Goal: Register for event/course

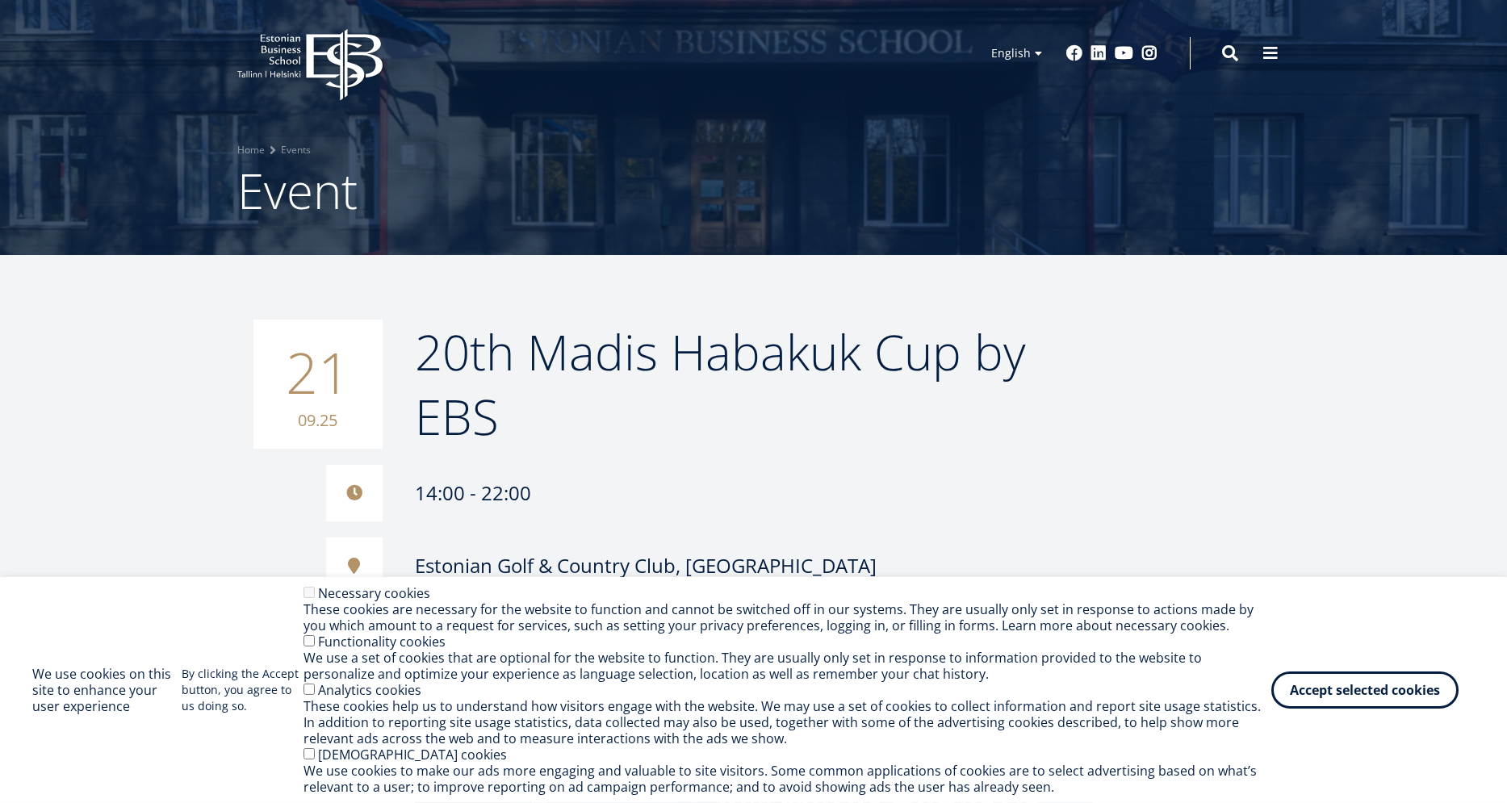
scroll to position [107, 0]
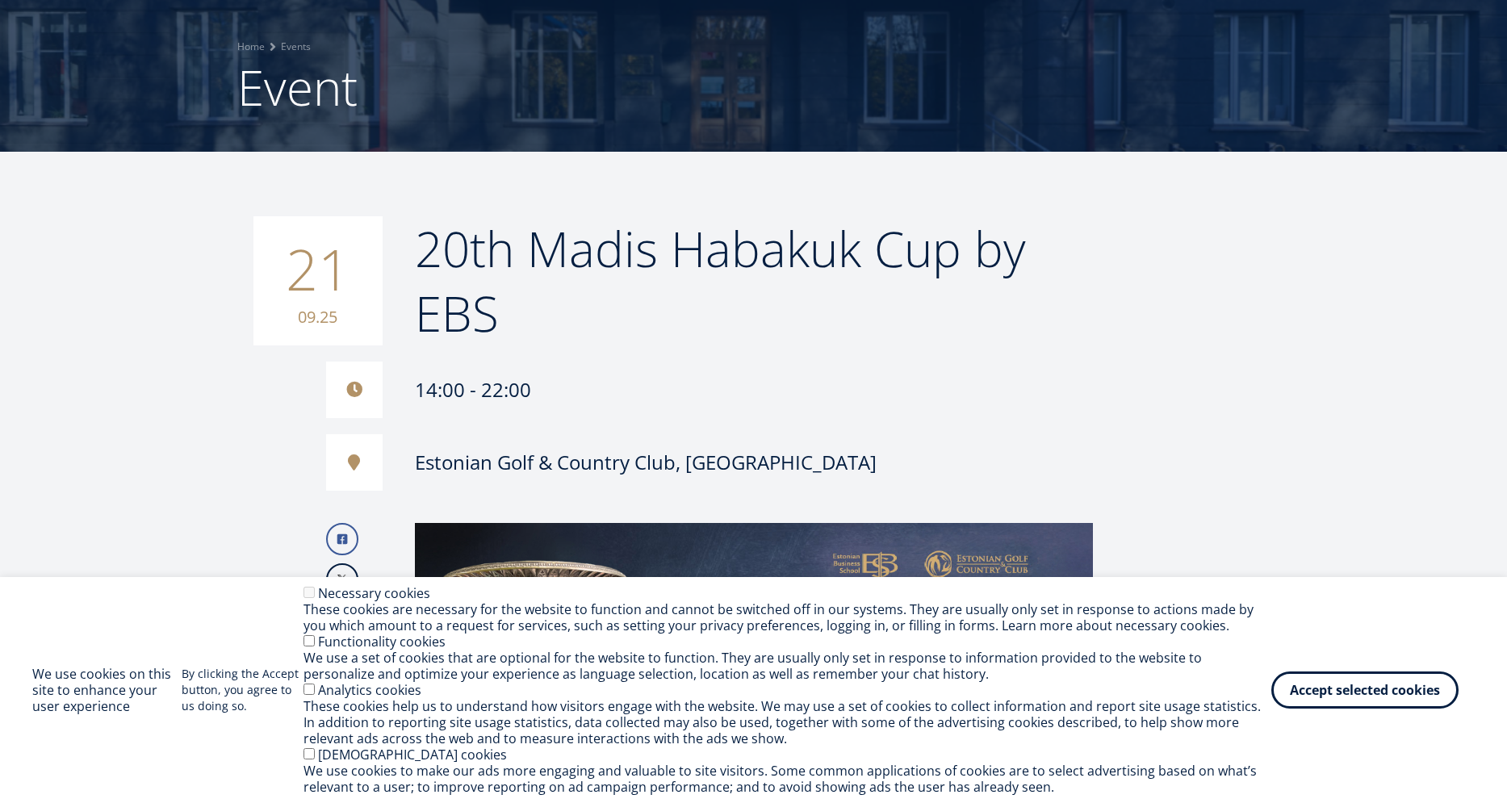
click at [307, 650] on div "We use a set of cookies that are optional for the website to function. They are…" at bounding box center [787, 666] width 968 height 32
click at [1411, 695] on button "Accept selected cookies" at bounding box center [1364, 686] width 187 height 37
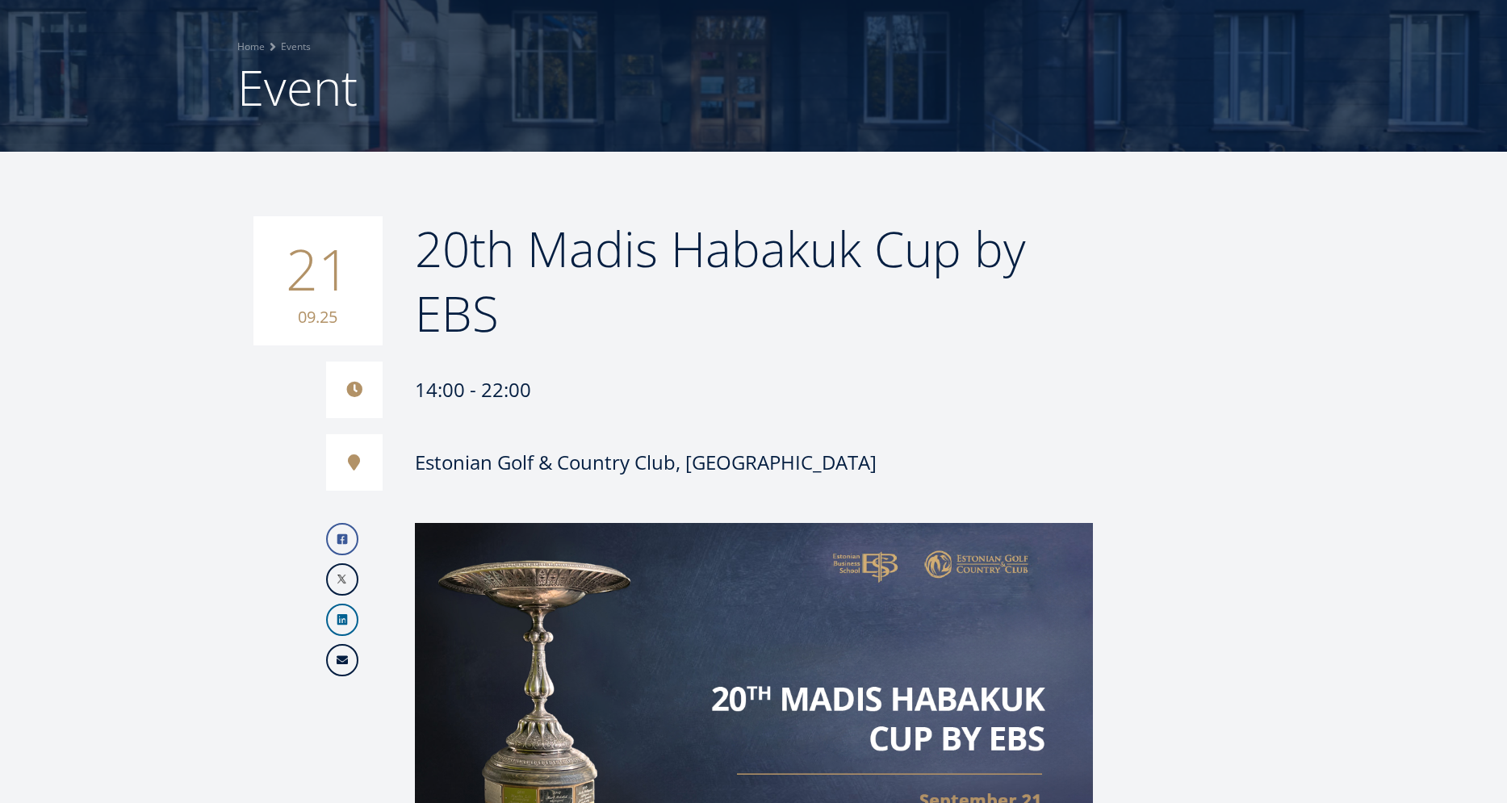
scroll to position [213, 0]
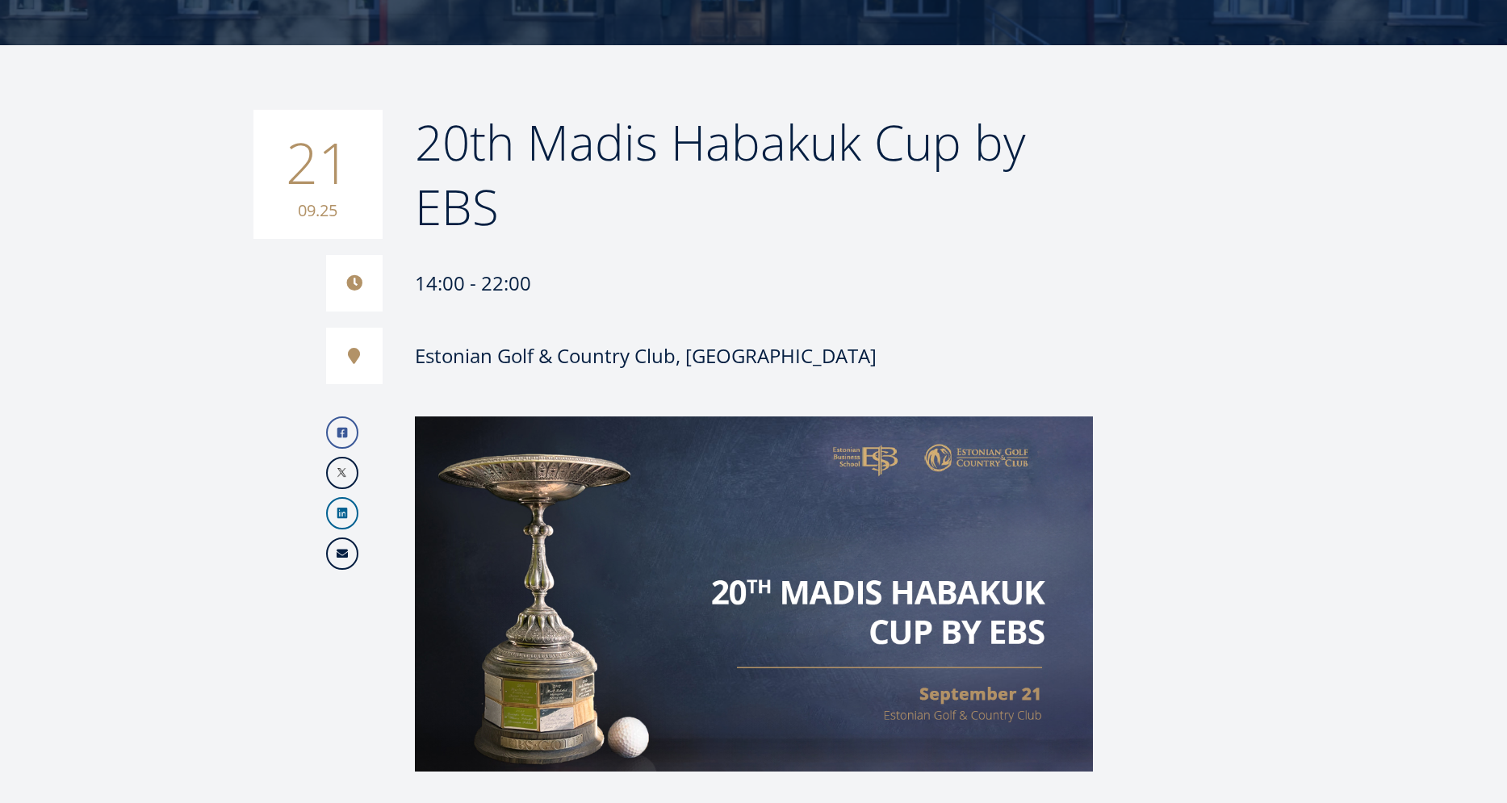
drag, startPoint x: 1227, startPoint y: 499, endPoint x: 1206, endPoint y: 430, distance: 71.7
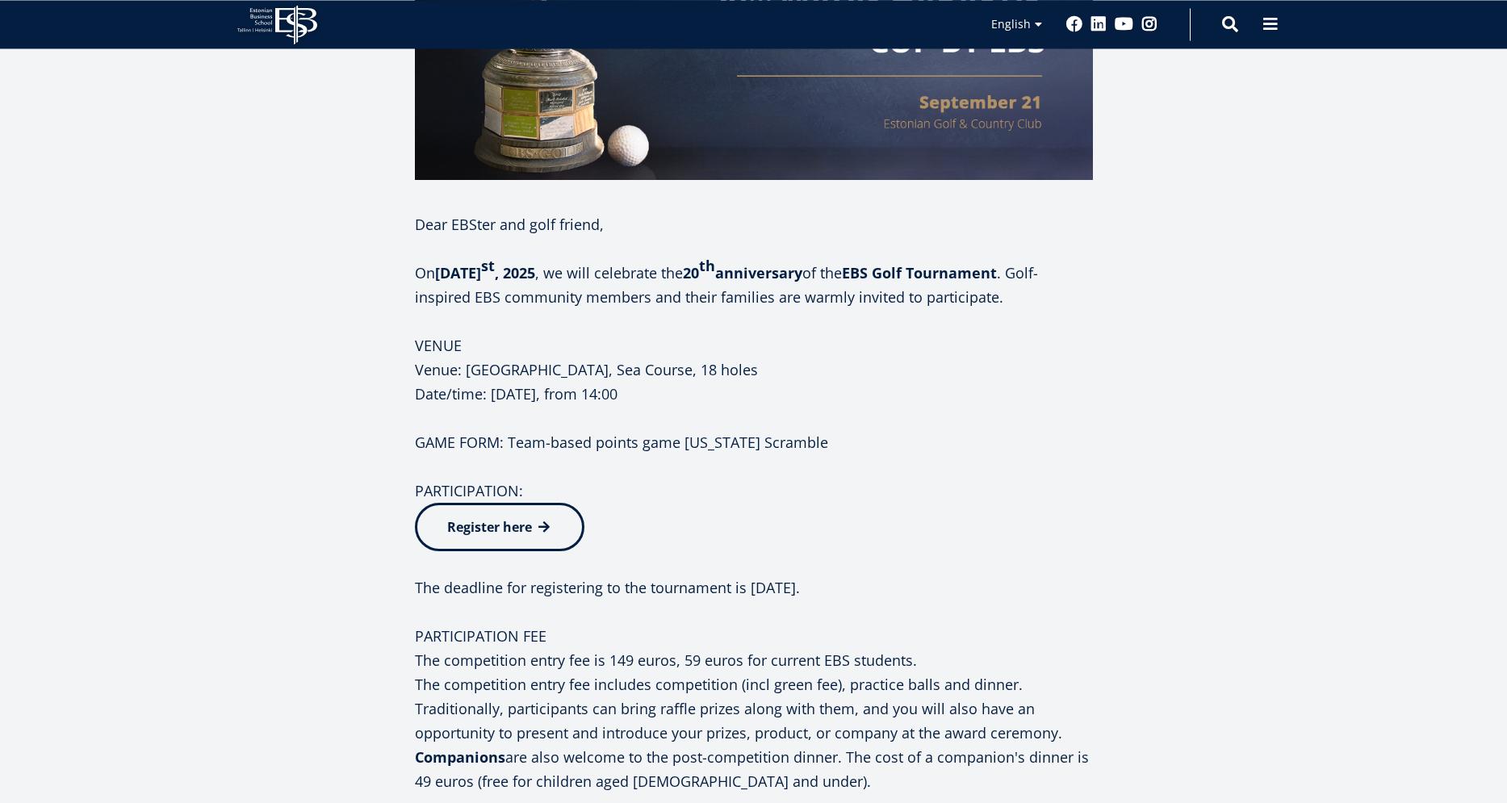
scroll to position [852, 0]
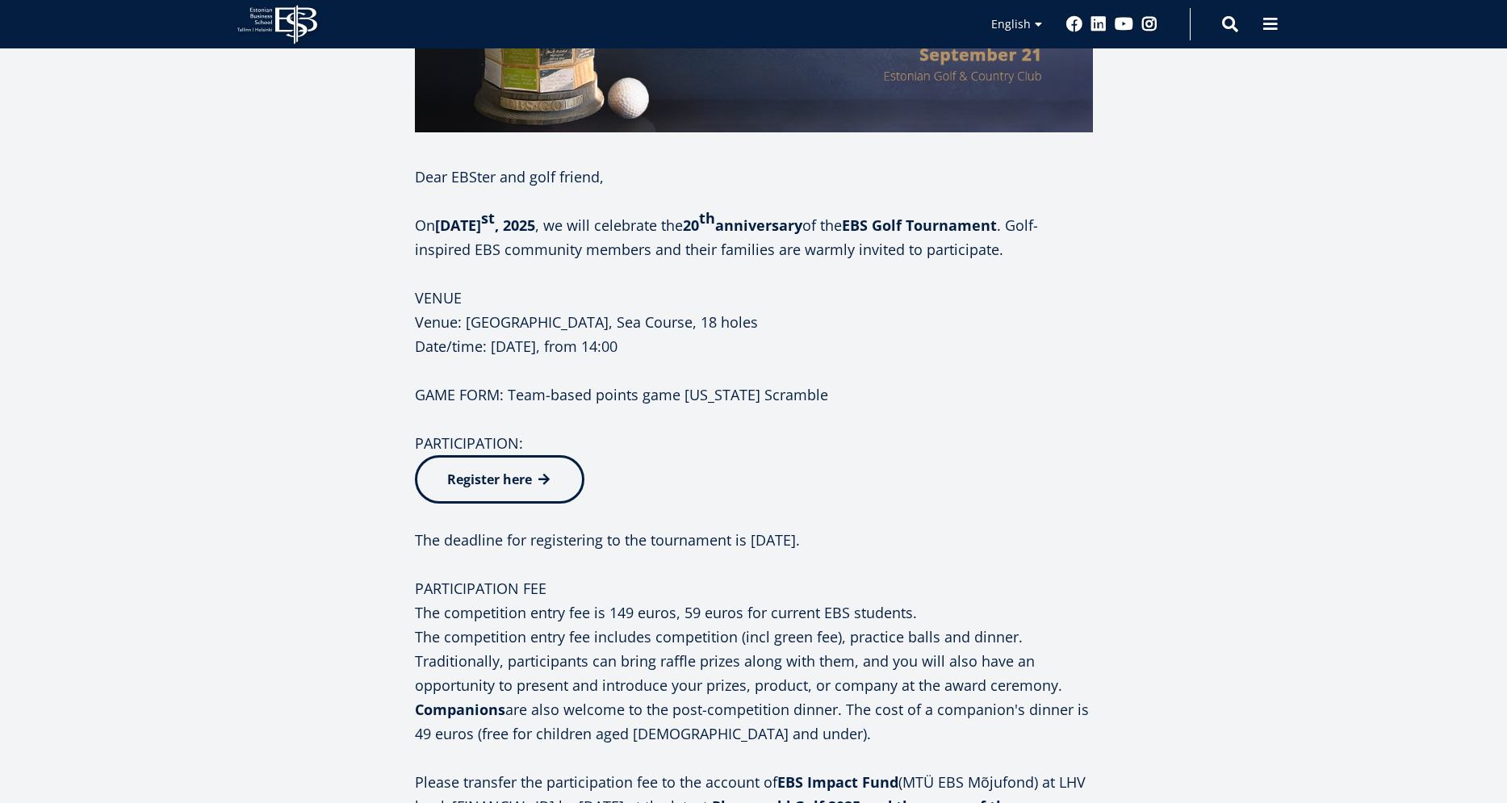
drag, startPoint x: 1061, startPoint y: 479, endPoint x: 996, endPoint y: 452, distance: 70.6
click at [996, 452] on p "PARTICIPATION: Register here" at bounding box center [754, 467] width 678 height 73
click at [1048, 478] on p "PARTICIPATION: Register here" at bounding box center [754, 467] width 678 height 73
click at [1046, 484] on p "PARTICIPATION: Register here" at bounding box center [754, 467] width 678 height 73
drag, startPoint x: 1074, startPoint y: 450, endPoint x: 1010, endPoint y: 459, distance: 64.5
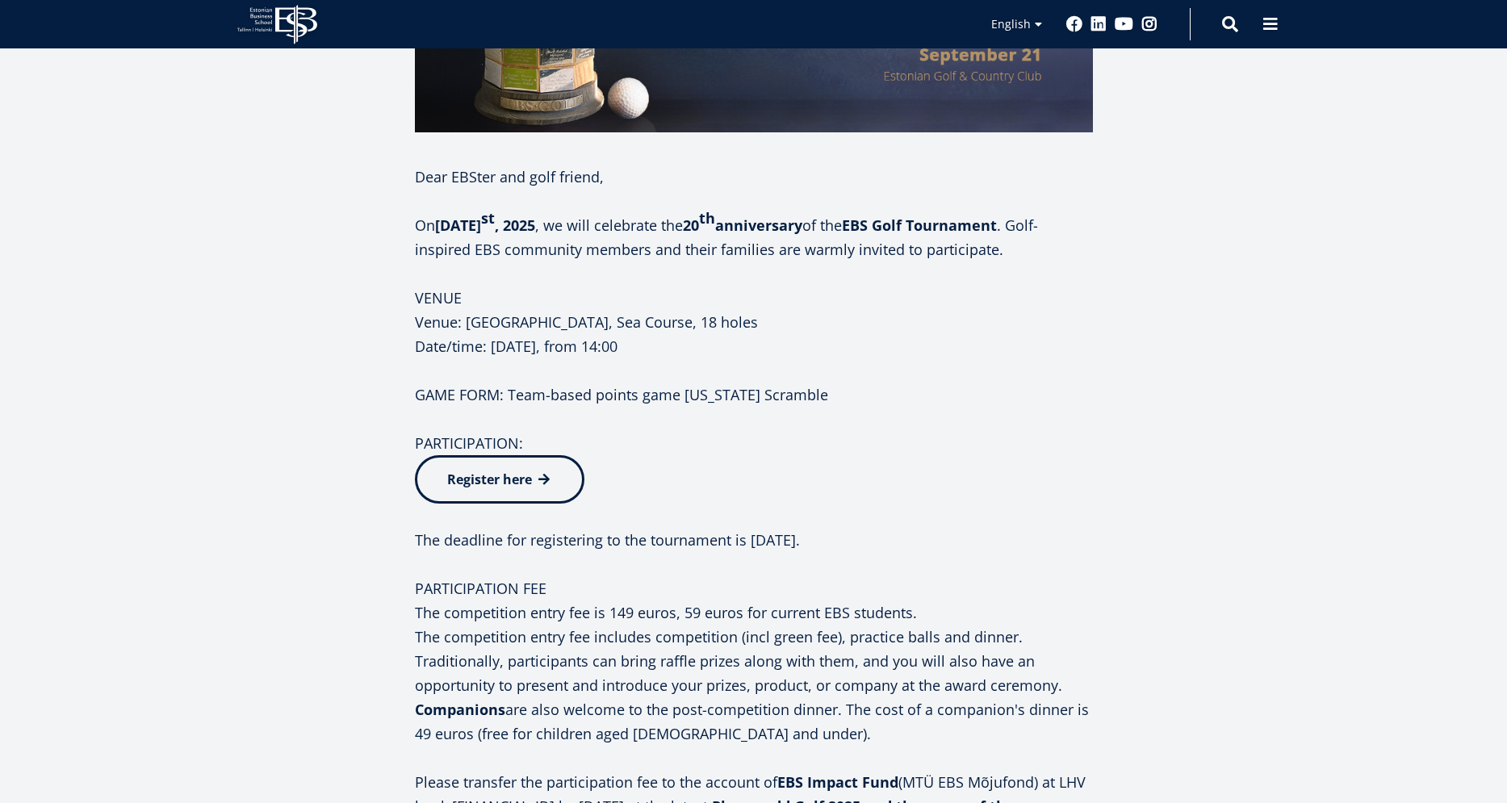
click at [1010, 459] on p "PARTICIPATION: Register here" at bounding box center [754, 467] width 678 height 73
click at [1045, 455] on p "PARTICIPATION: Register here" at bounding box center [754, 467] width 678 height 73
click at [1069, 454] on p "PARTICIPATION: Register here" at bounding box center [754, 467] width 678 height 73
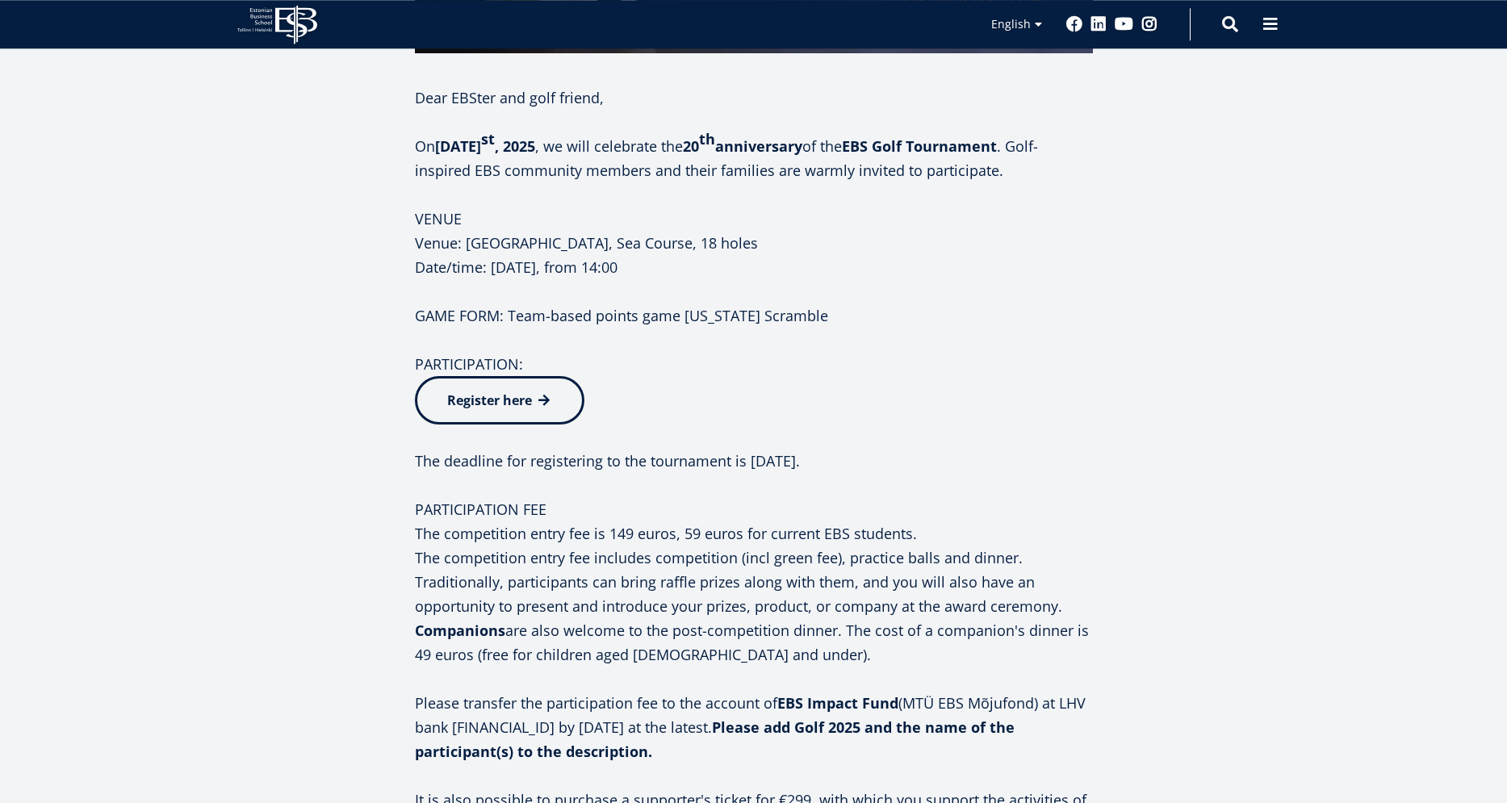
scroll to position [959, 0]
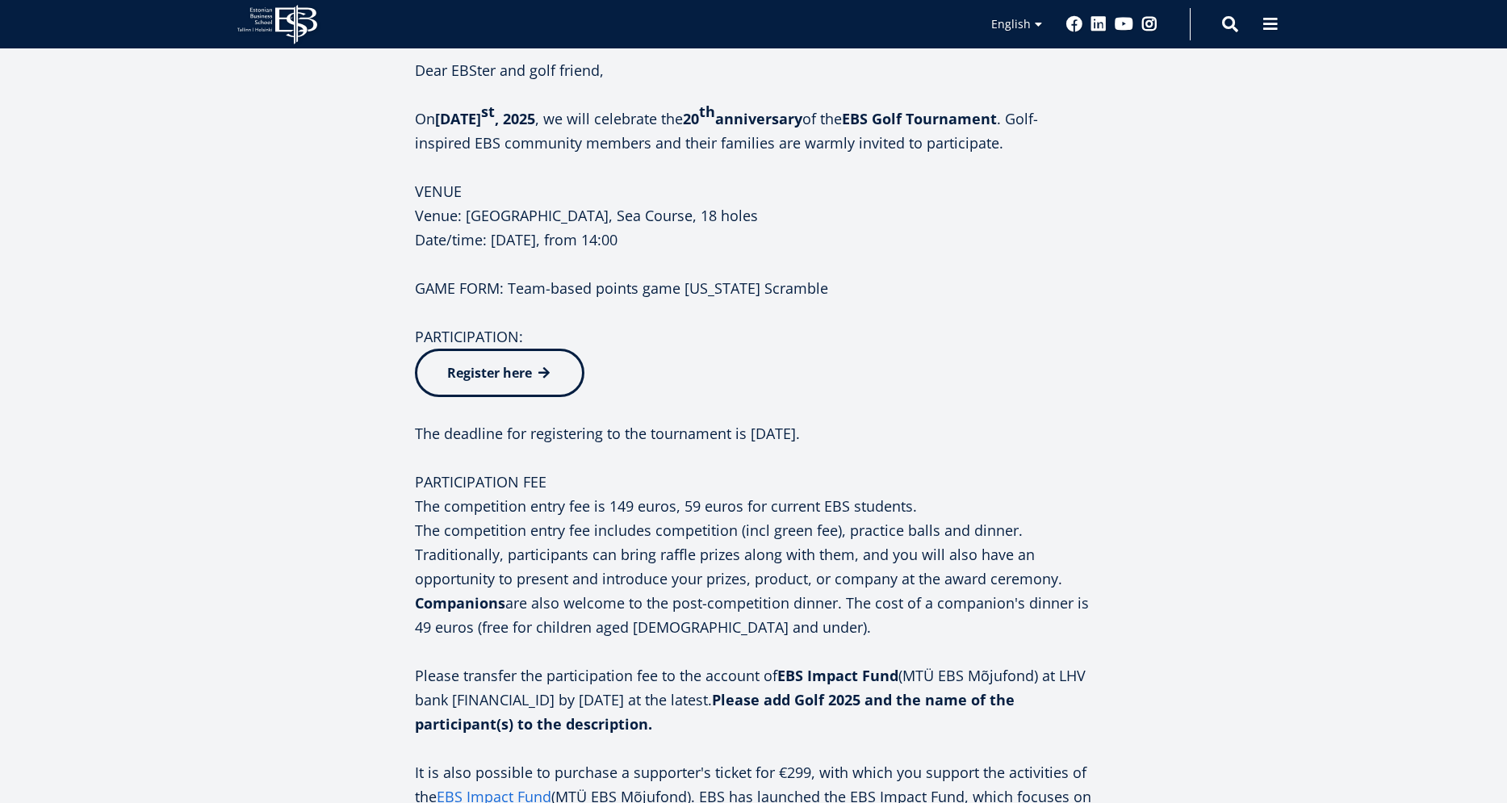
drag, startPoint x: 1144, startPoint y: 440, endPoint x: 1036, endPoint y: 404, distance: 113.1
click at [1036, 404] on div "21 09.25 20th Madis Habakuk Cup by EBS 14:00 - 22:00 Estonian Golf & Country Cl…" at bounding box center [754, 276] width 1130 height 1824
click at [1067, 452] on p at bounding box center [754, 457] width 678 height 24
click at [1084, 429] on p "The deadline for registering to the tournament is [DATE]." at bounding box center [754, 421] width 678 height 48
drag, startPoint x: 1208, startPoint y: 480, endPoint x: 1119, endPoint y: 441, distance: 96.9
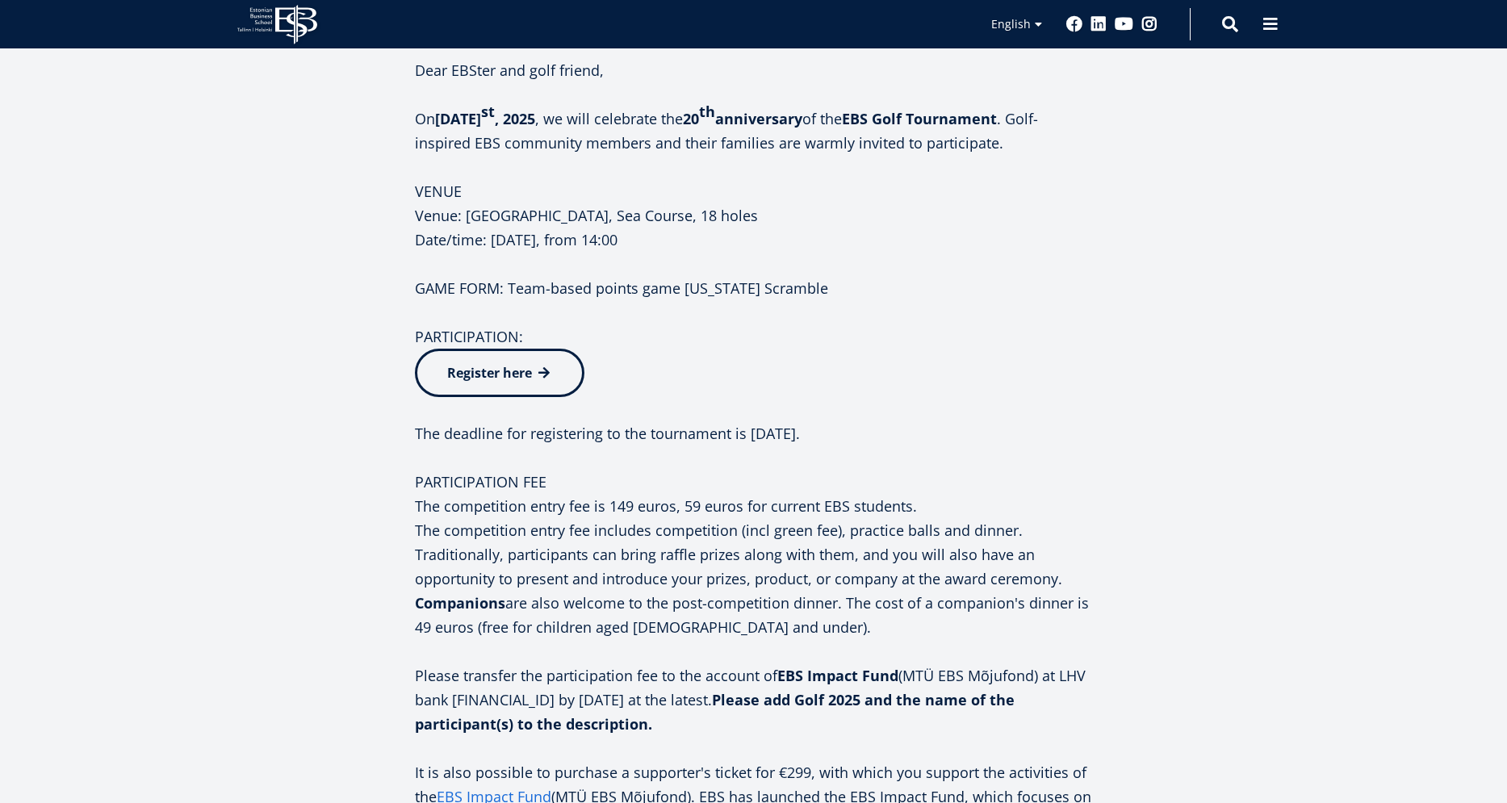
click at [1119, 441] on div "21 09.25 20th Madis Habakuk Cup by EBS 14:00 - 22:00 Estonian Golf & Country Cl…" at bounding box center [754, 276] width 1130 height 1824
click at [1139, 459] on div "21 09.25 20th Madis Habakuk Cup by EBS 14:00 - 22:00 Estonian Golf & Country Cl…" at bounding box center [754, 276] width 1130 height 1824
click at [1142, 466] on div "21 09.25 20th Madis Habakuk Cup by EBS 14:00 - 22:00 Estonian Golf & Country Cl…" at bounding box center [754, 276] width 1130 height 1824
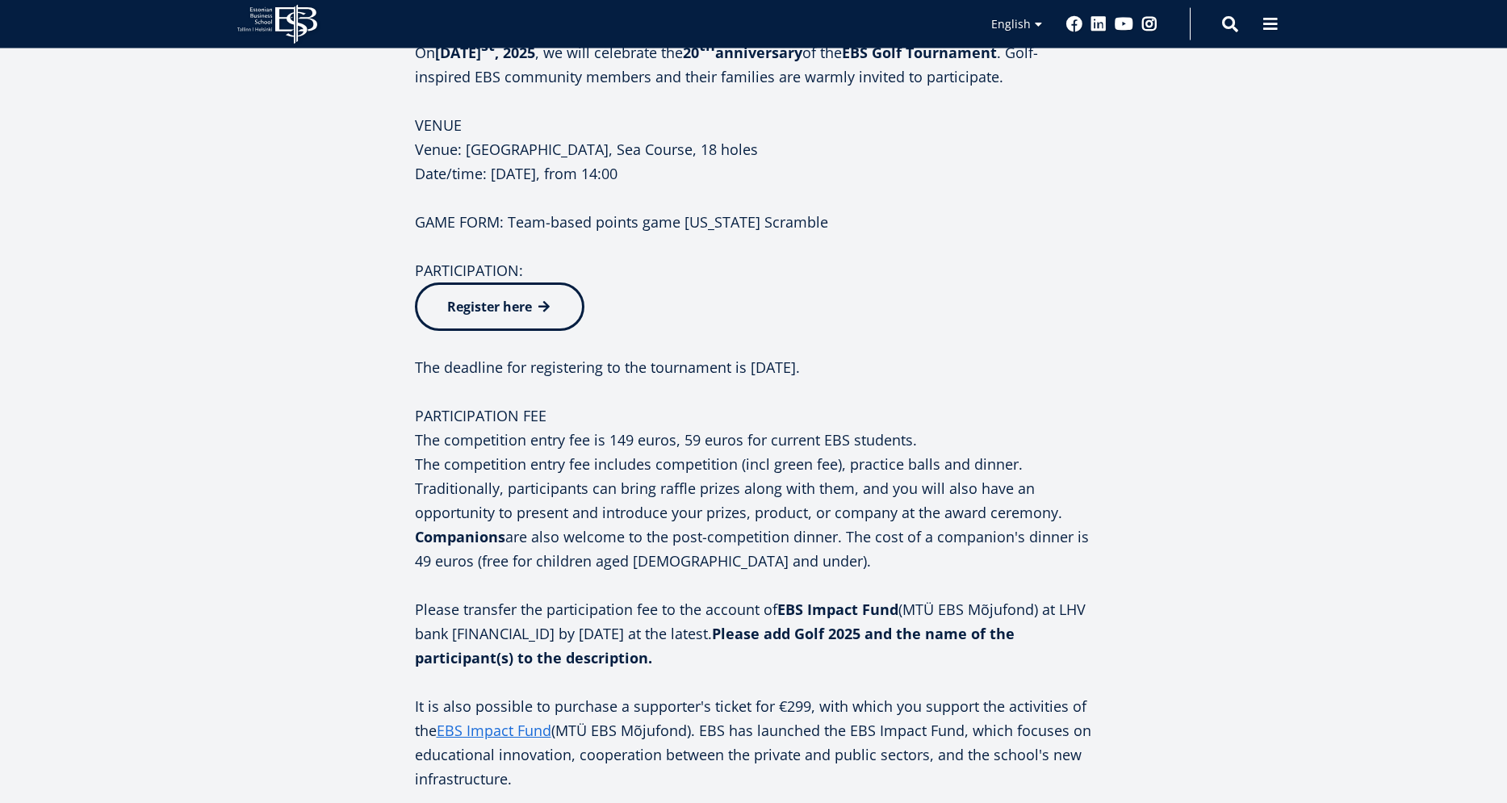
scroll to position [1065, 0]
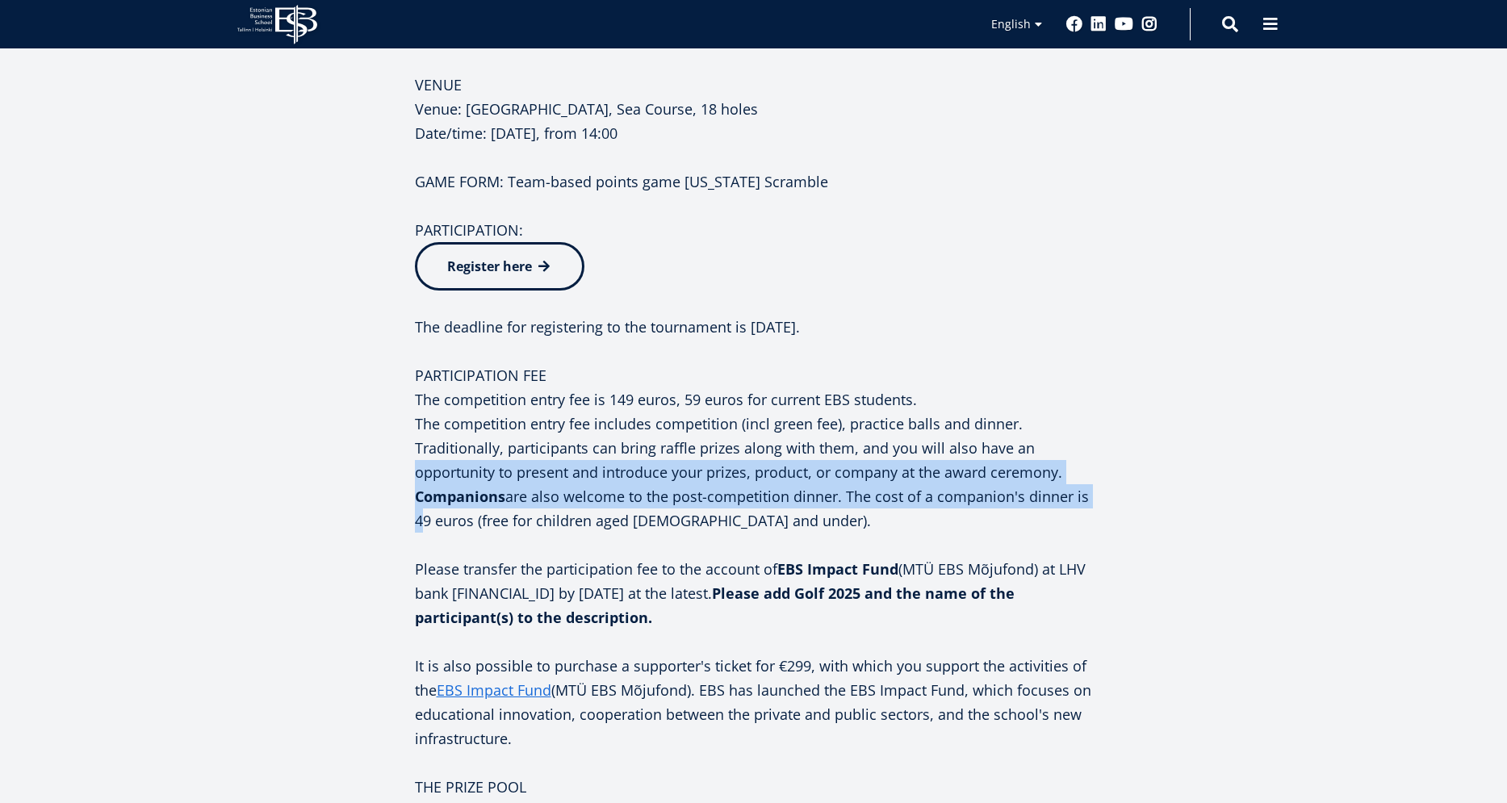
drag, startPoint x: 1163, startPoint y: 490, endPoint x: 1119, endPoint y: 445, distance: 62.2
click at [1119, 445] on div "21 09.25 20th Madis Habakuk Cup by EBS 14:00 - 22:00 Estonian Golf & Country Cl…" at bounding box center [754, 170] width 1130 height 1824
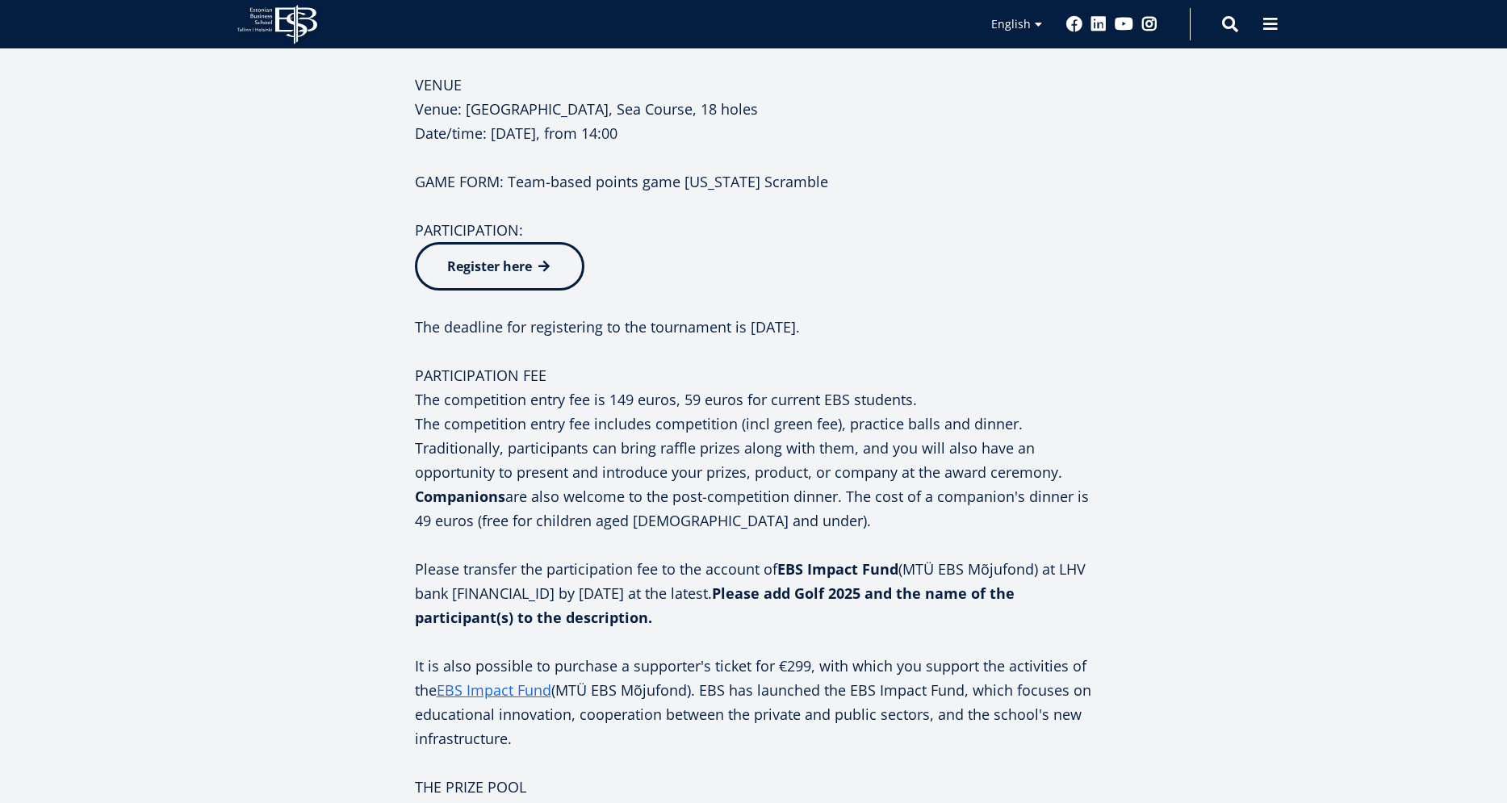
click at [1161, 441] on div "21 09.25 20th Madis Habakuk Cup by EBS 14:00 - 22:00 Estonian Golf & Country Cl…" at bounding box center [754, 170] width 1130 height 1824
click at [1173, 450] on div "21 09.25 20th Madis Habakuk Cup by EBS 14:00 - 22:00 Estonian Golf & Country Cl…" at bounding box center [754, 170] width 1130 height 1824
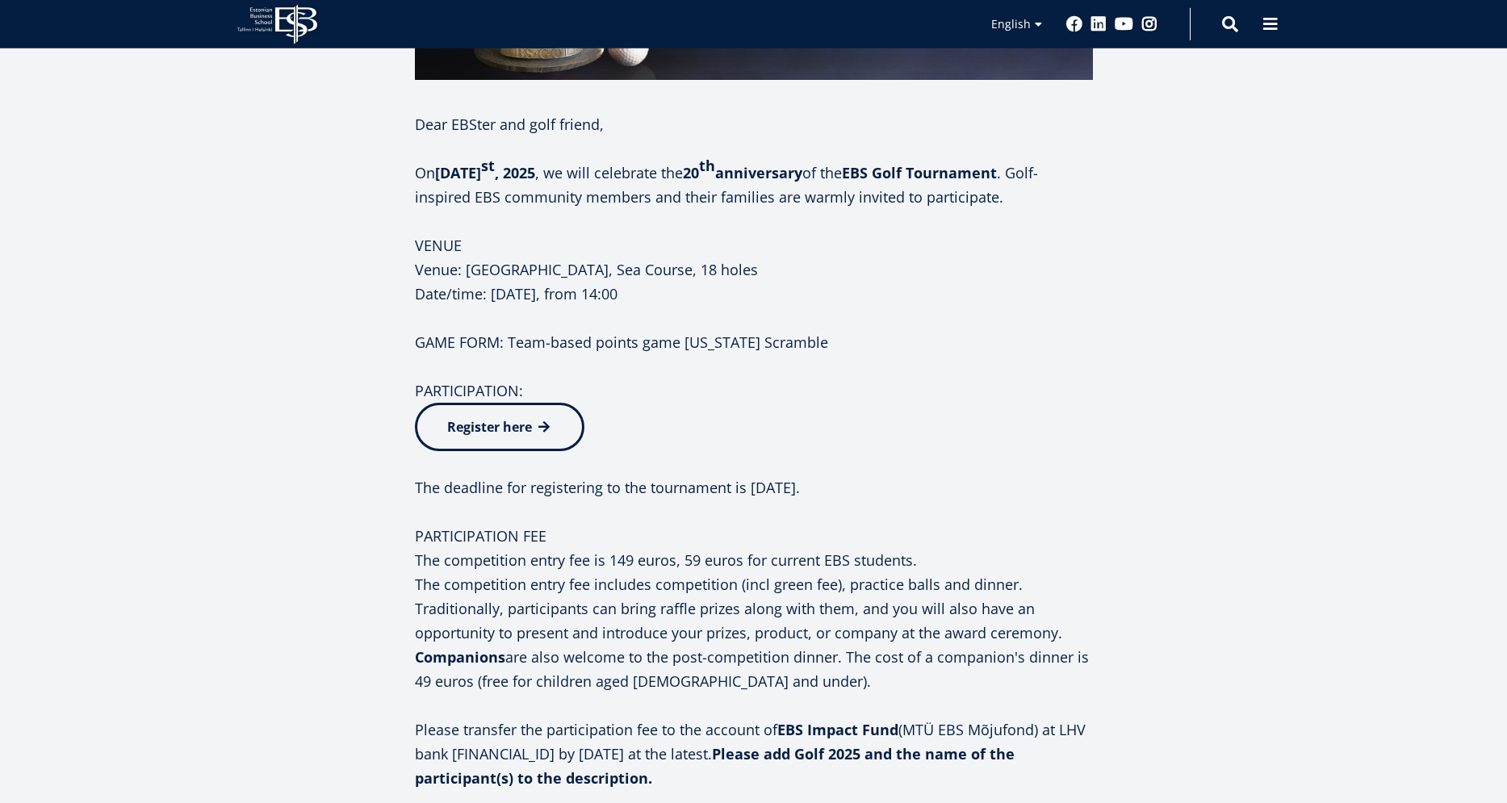
scroll to position [852, 0]
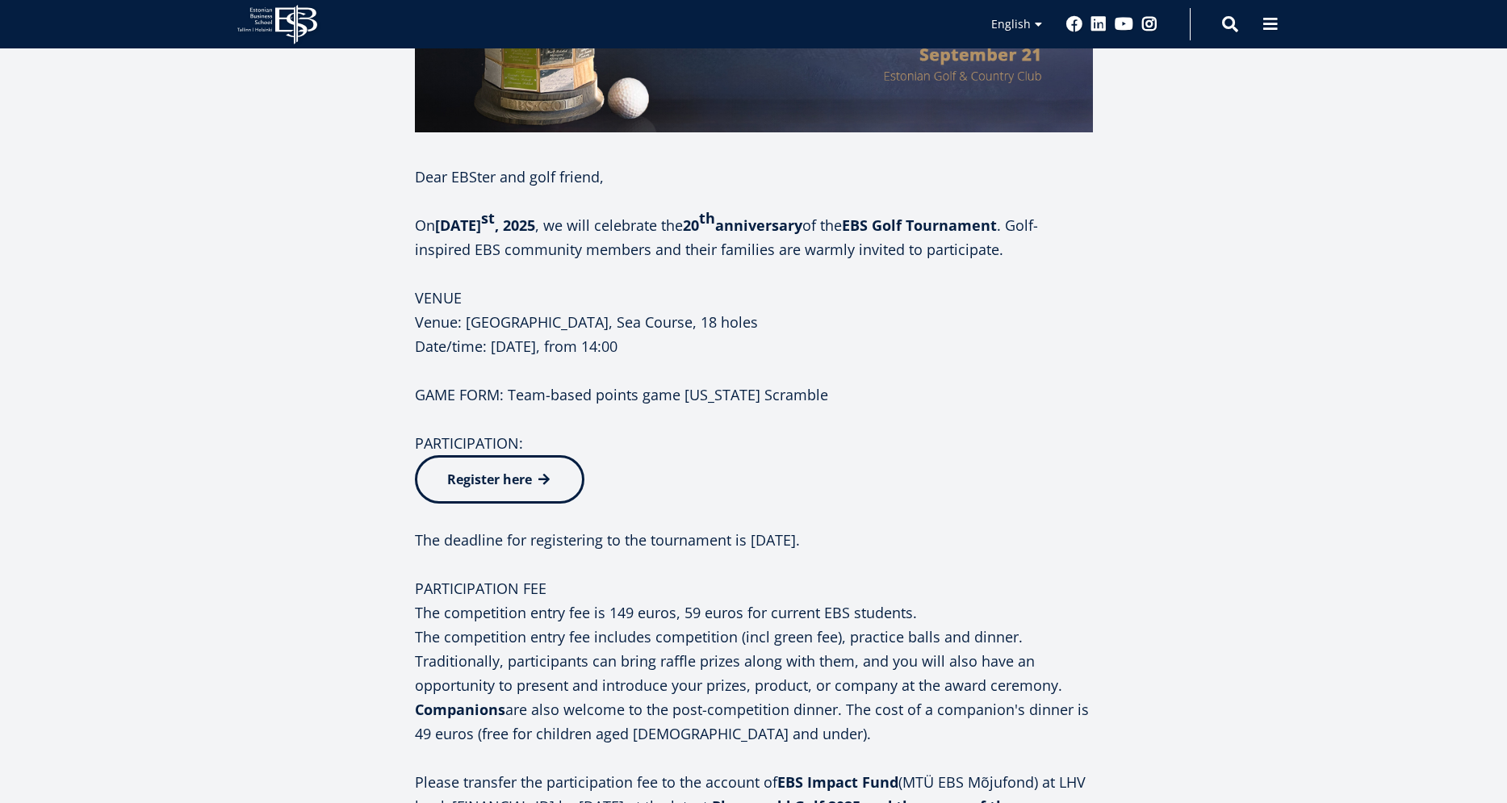
click at [1080, 411] on p at bounding box center [754, 419] width 678 height 24
drag, startPoint x: 1087, startPoint y: 420, endPoint x: 1068, endPoint y: 397, distance: 29.8
click at [1068, 397] on div "Dear EBSter and golf friend, On [DATE] , we will celebrate the 20 th anniversar…" at bounding box center [754, 673] width 678 height 1017
click at [1127, 378] on div "21 09.25 20th Madis Habakuk Cup by EBS 14:00 - 22:00 Estonian Golf & Country Cl…" at bounding box center [754, 383] width 1130 height 1824
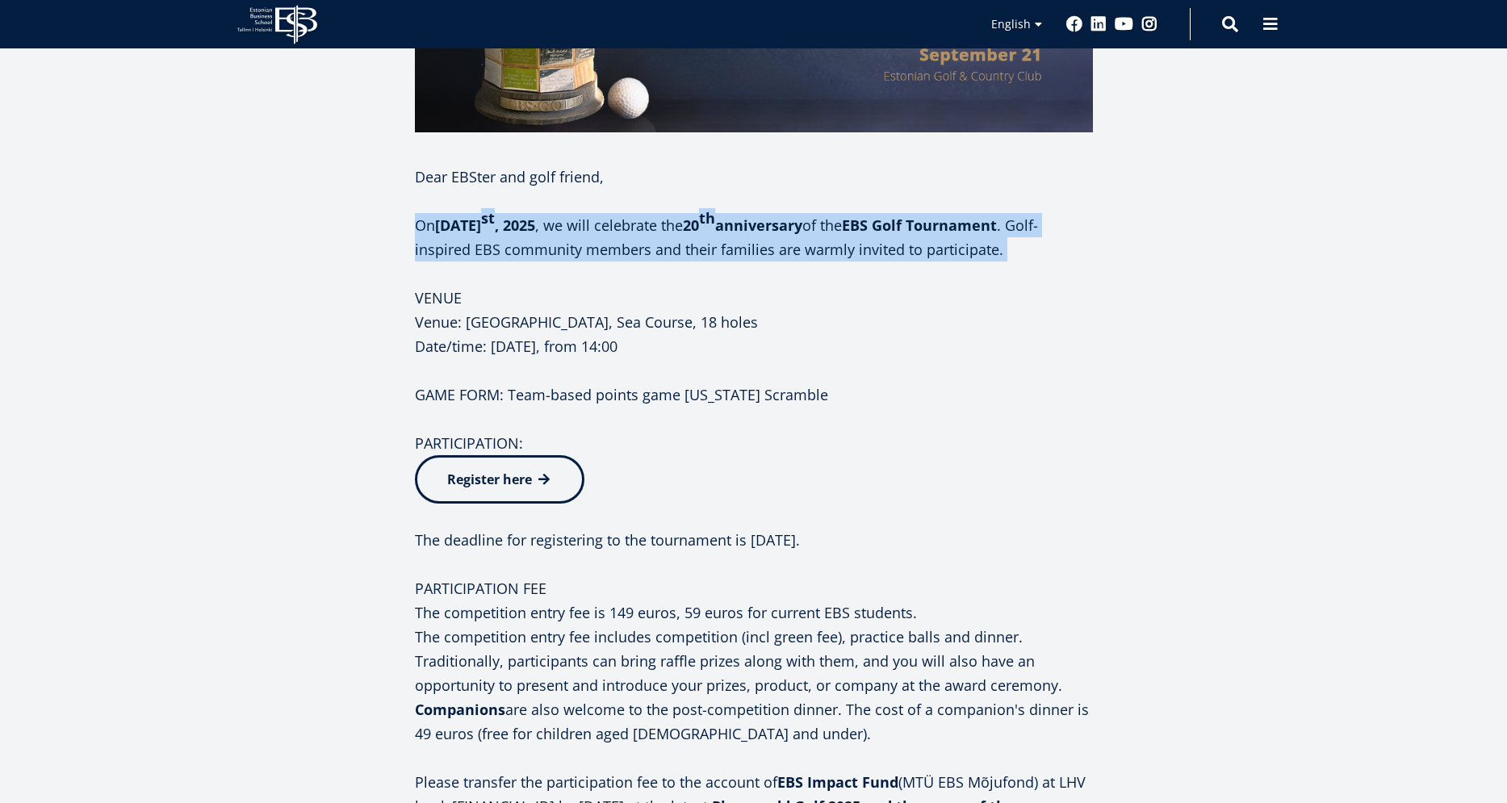
drag, startPoint x: 308, startPoint y: 266, endPoint x: 278, endPoint y: 222, distance: 53.5
click at [278, 222] on div "Facebook Linkedin Email Dear [PERSON_NAME] and golf friend, On [DATE] , we will…" at bounding box center [672, 535] width 839 height 1517
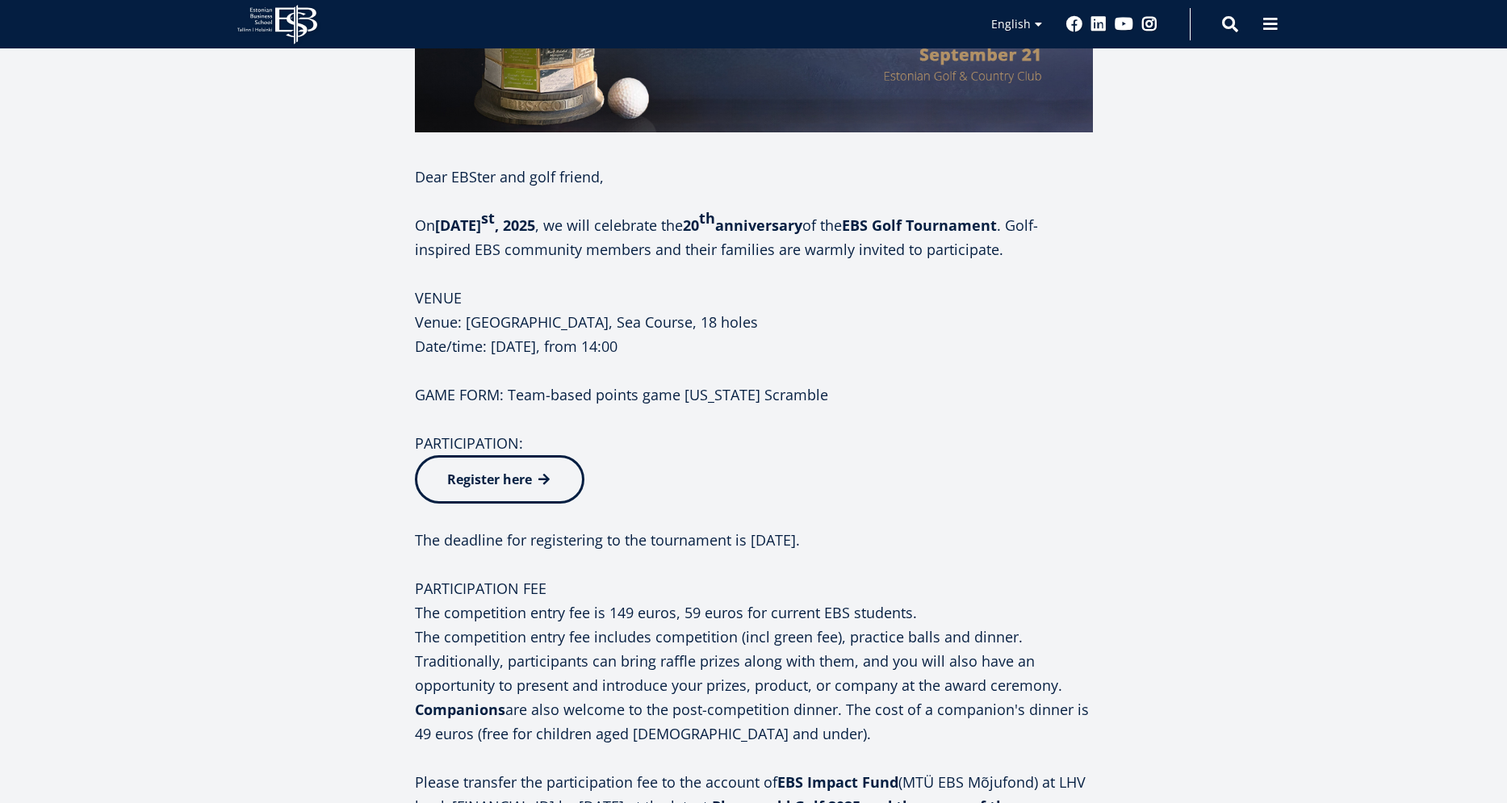
drag, startPoint x: 271, startPoint y: 259, endPoint x: 271, endPoint y: 240, distance: 18.6
click at [267, 250] on div "Facebook Linkedin Email Dear [PERSON_NAME] and golf friend, On [DATE] , we will…" at bounding box center [672, 535] width 839 height 1517
click at [273, 263] on div "Facebook Linkedin Email Dear [PERSON_NAME] and golf friend, On [DATE] , we will…" at bounding box center [672, 535] width 839 height 1517
click at [276, 295] on div "Facebook Linkedin Email Dear [PERSON_NAME] and golf friend, On [DATE] , we will…" at bounding box center [672, 535] width 839 height 1517
click at [290, 337] on div "Facebook Linkedin Email Dear [PERSON_NAME] and golf friend, On [DATE] , we will…" at bounding box center [672, 535] width 839 height 1517
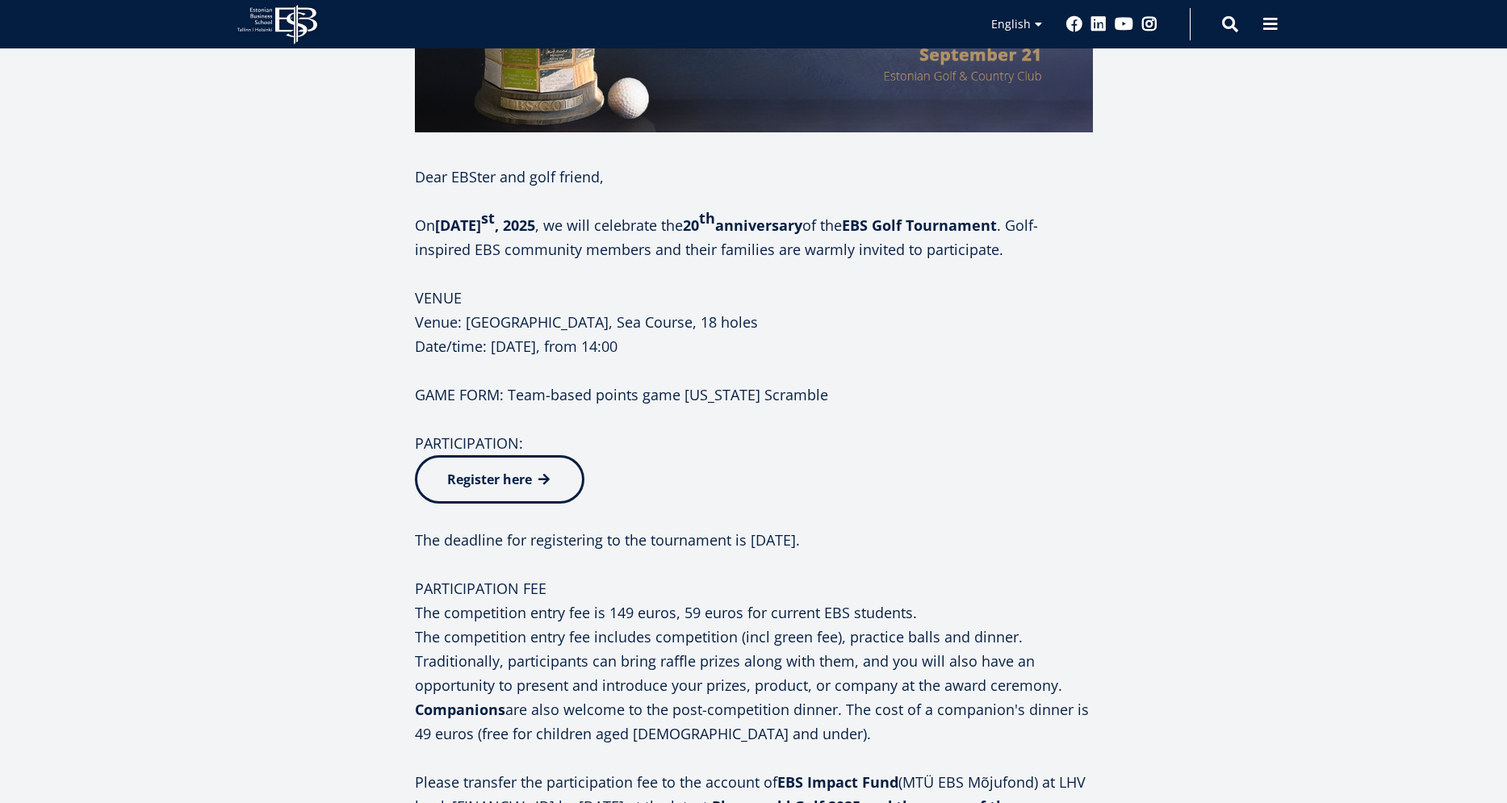
click at [288, 337] on div "Facebook Linkedin Email Dear [PERSON_NAME] and golf friend, On [DATE] , we will…" at bounding box center [672, 535] width 839 height 1517
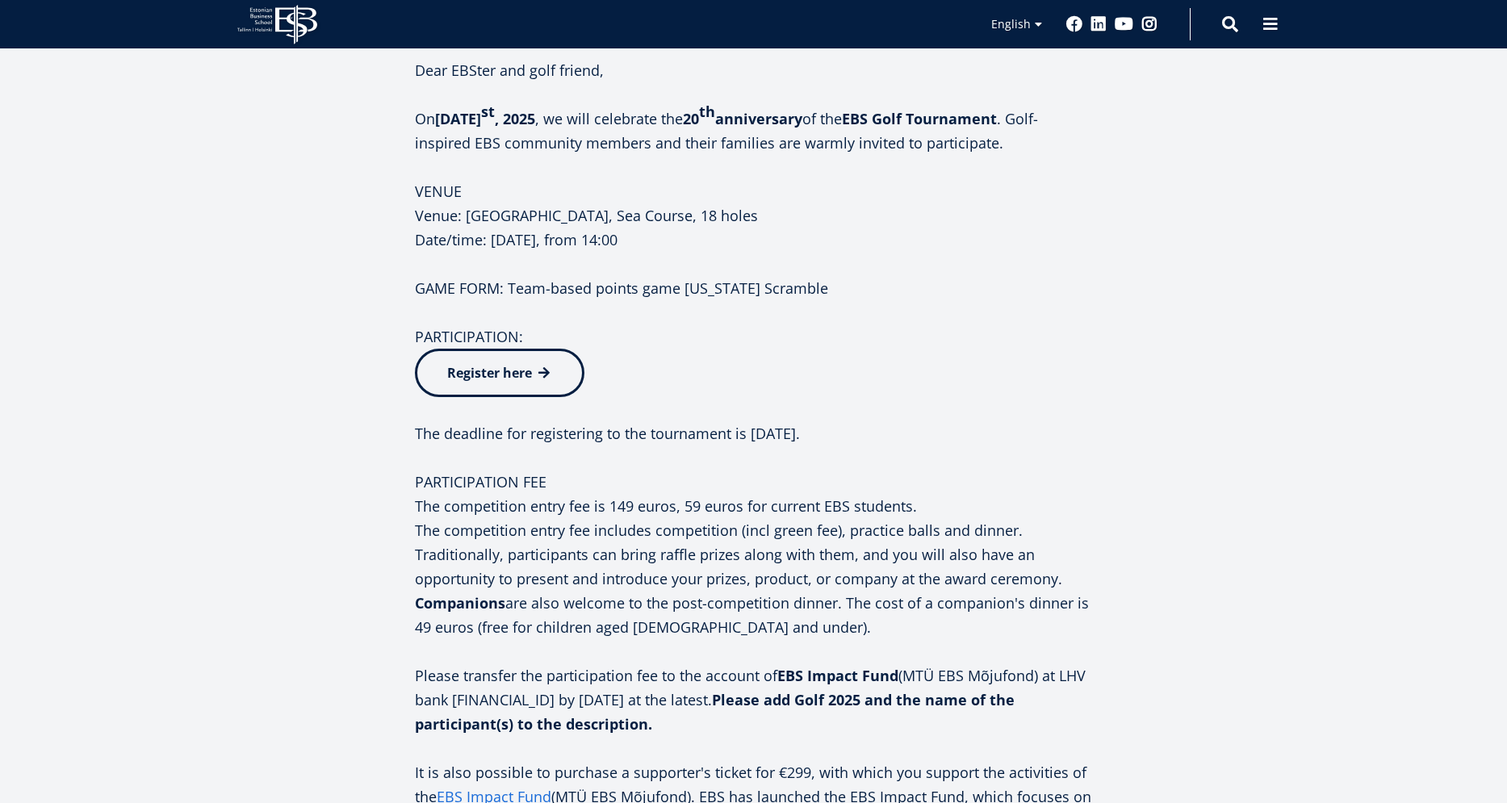
drag, startPoint x: 256, startPoint y: 328, endPoint x: 224, endPoint y: 303, distance: 41.3
click at [250, 324] on div "21 09.25 20th Madis Habakuk Cup by EBS 14:00 - 22:00 Estonian Golf & Country Cl…" at bounding box center [754, 276] width 1130 height 1824
click at [232, 228] on div "21 09.25 20th Madis Habakuk Cup by EBS 14:00 - 22:00 Estonian Golf & Country Cl…" at bounding box center [754, 276] width 1130 height 1824
click at [256, 195] on div "Facebook Linkedin Email Dear [PERSON_NAME] and golf friend, On [DATE] , we will…" at bounding box center [672, 429] width 839 height 1517
click at [161, 259] on article "21 09.25 20th Madis Habakuk Cup by EBS 14:00 - 22:00 Estonian Golf & Country Cl…" at bounding box center [753, 292] width 1507 height 1985
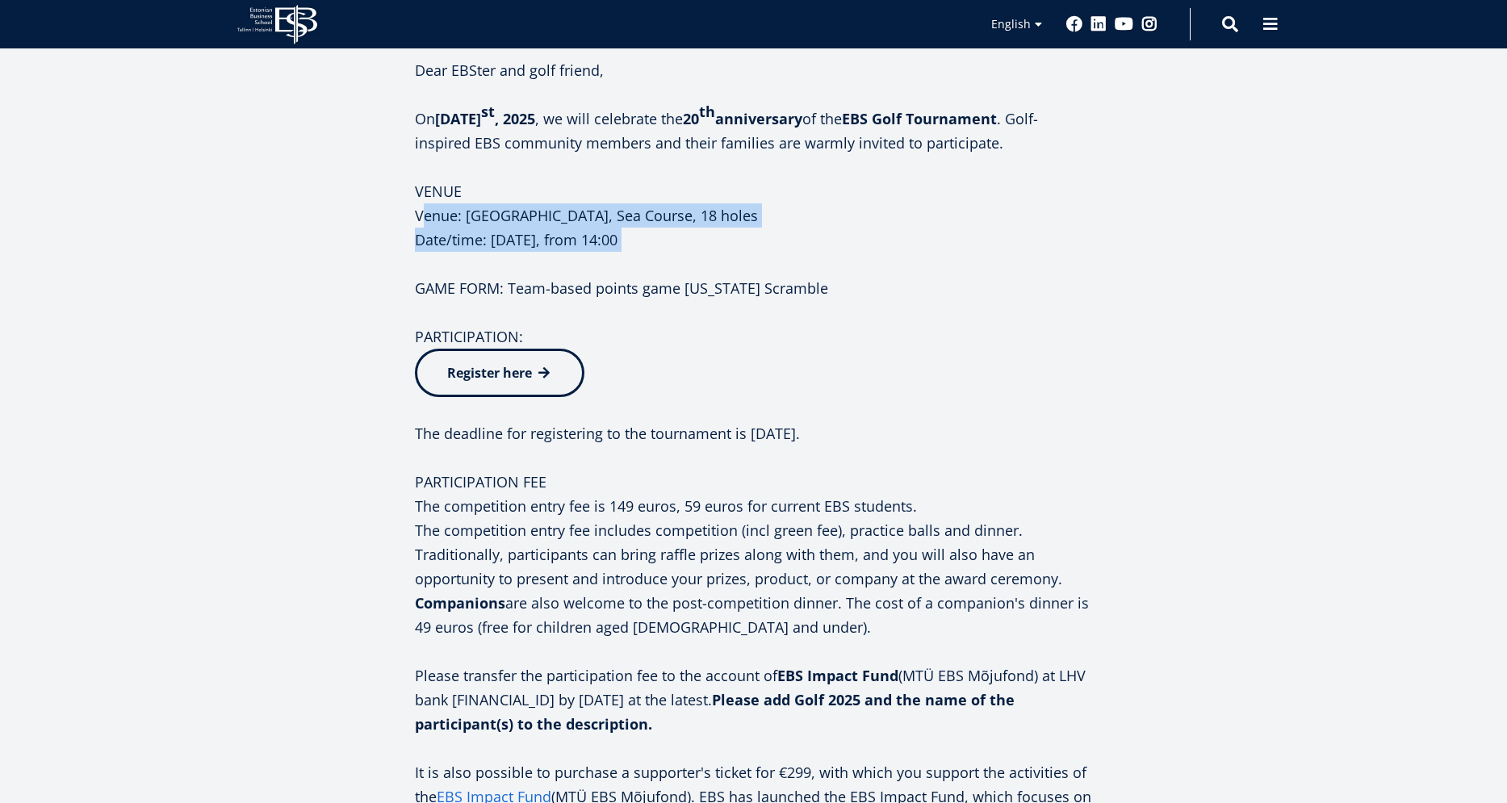
drag, startPoint x: 220, startPoint y: 270, endPoint x: 207, endPoint y: 228, distance: 43.9
click at [207, 228] on div "21 09.25 20th Madis Habakuk Cup by EBS 14:00 - 22:00 Estonian Golf & Country Cl…" at bounding box center [754, 276] width 1130 height 1824
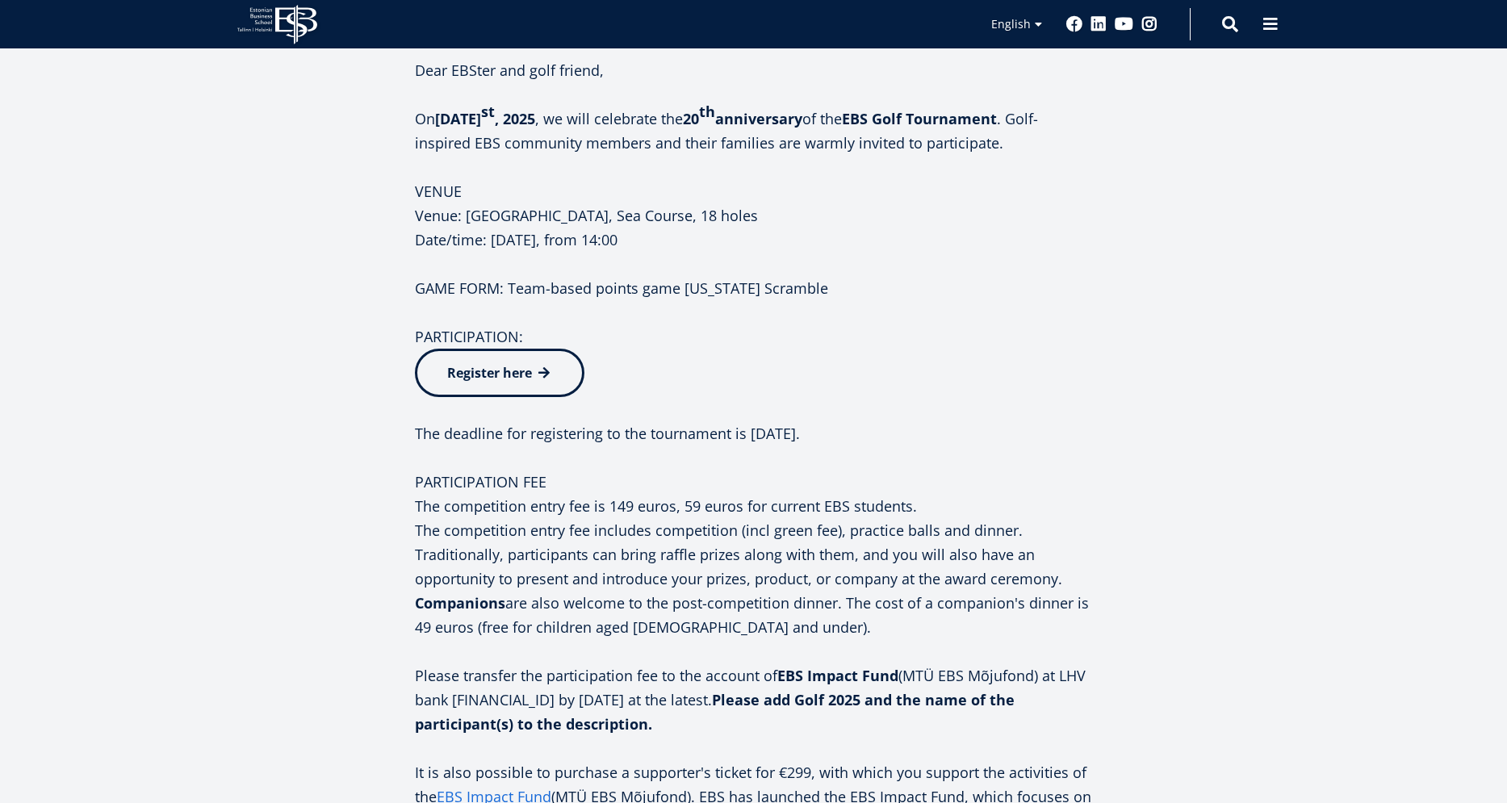
click at [212, 249] on div "21 09.25 20th Madis Habakuk Cup by EBS 14:00 - 22:00 Estonian Golf & Country Cl…" at bounding box center [754, 276] width 1130 height 1824
click at [223, 305] on div "21 09.25 20th Madis Habakuk Cup by EBS 14:00 - 22:00 Estonian Golf & Country Cl…" at bounding box center [754, 276] width 1130 height 1824
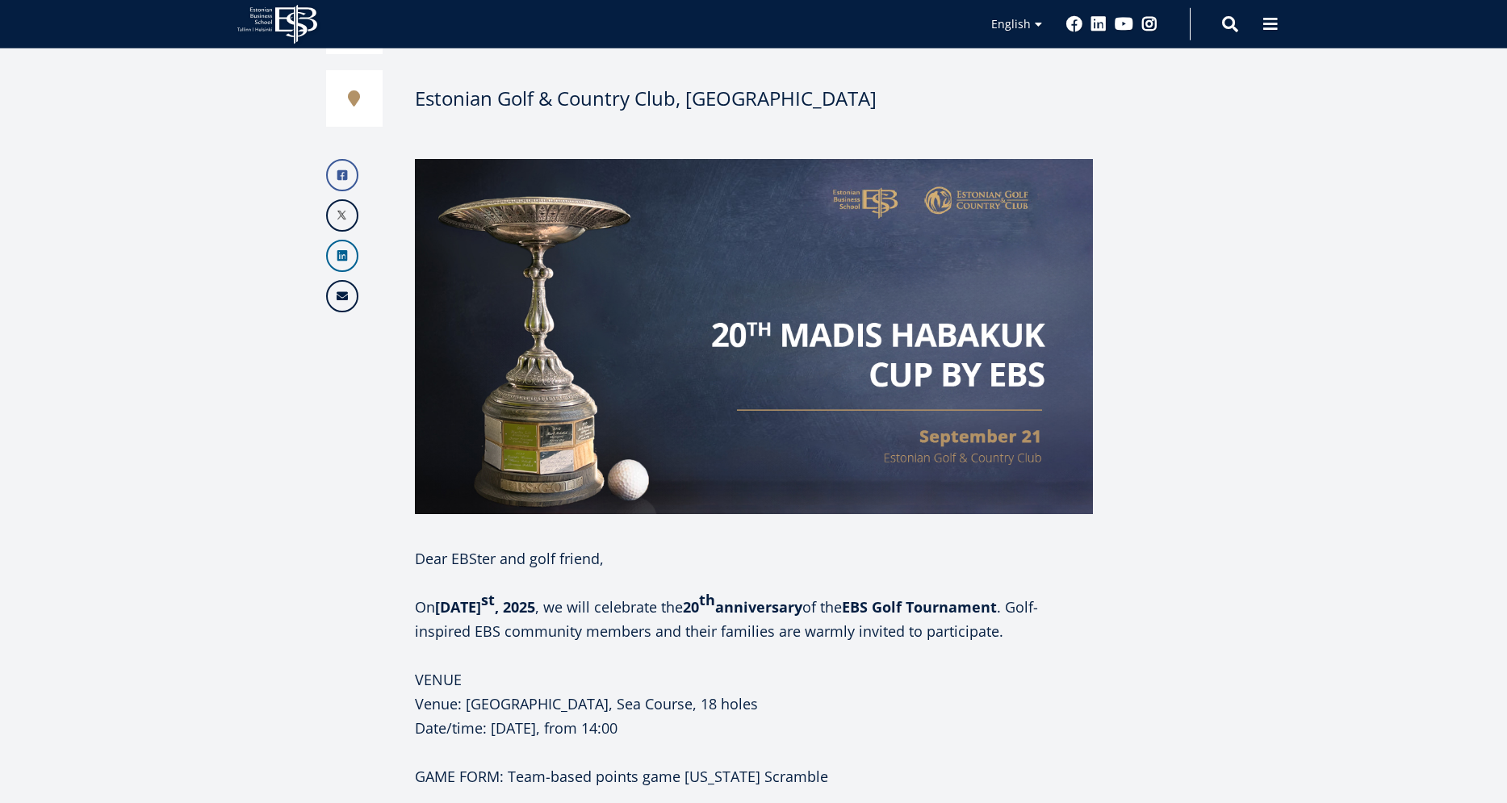
scroll to position [437, 0]
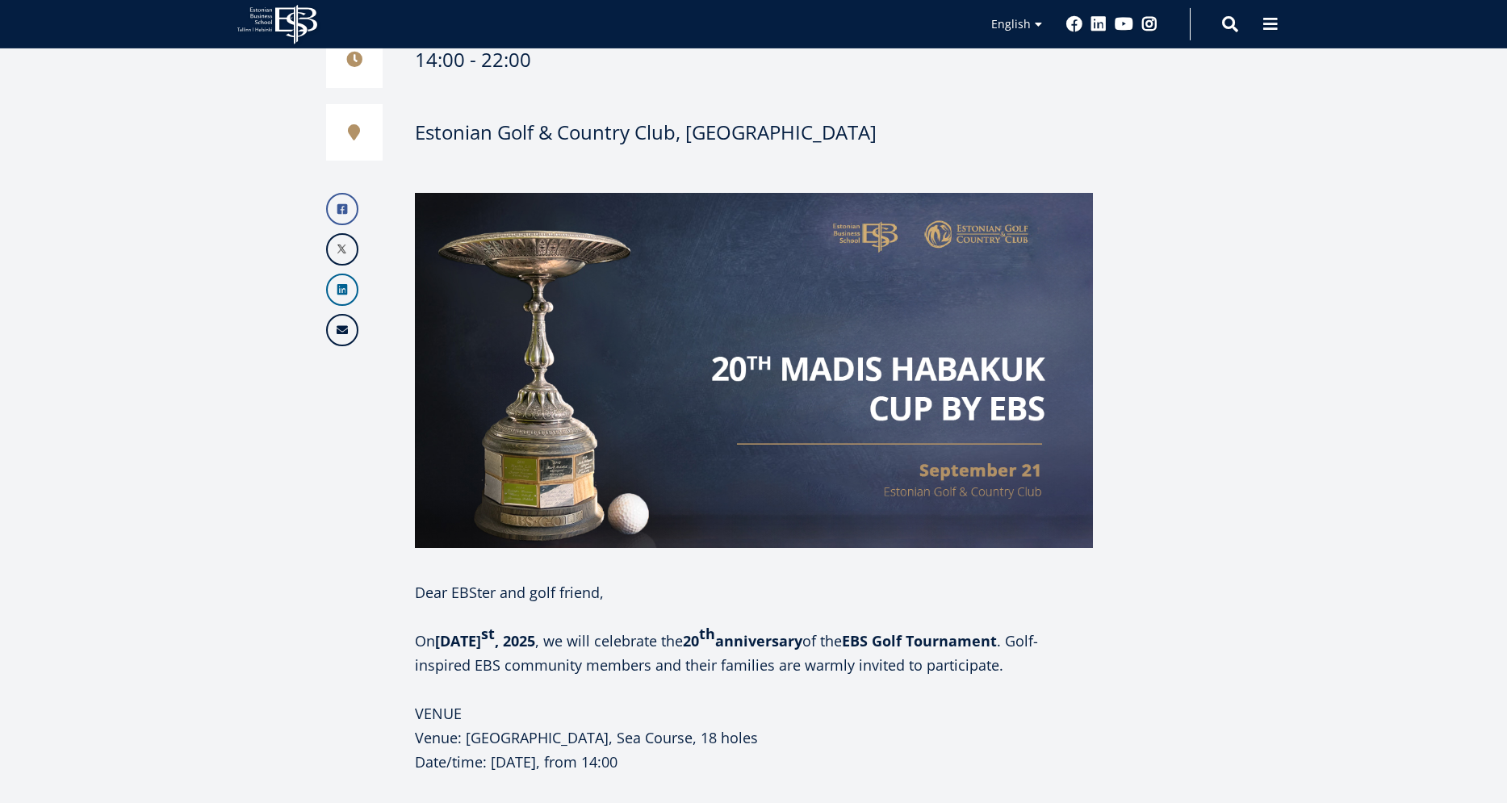
click at [1261, 332] on div "21 09.25 20th Madis Habakuk Cup by EBS 14:00 - 22:00 Estonian Golf & Country Cl…" at bounding box center [754, 798] width 1130 height 1824
drag, startPoint x: 1256, startPoint y: 332, endPoint x: 1222, endPoint y: 228, distance: 109.5
click at [1222, 228] on div "21 09.25 20th Madis Habakuk Cup by EBS 14:00 - 22:00 Estonian Golf & Country Cl…" at bounding box center [754, 798] width 1130 height 1824
click at [1248, 316] on div "21 09.25 20th Madis Habakuk Cup by EBS 14:00 - 22:00 Estonian Golf & Country Cl…" at bounding box center [754, 798] width 1130 height 1824
click at [1247, 320] on div "21 09.25 20th Madis Habakuk Cup by EBS 14:00 - 22:00 Estonian Golf & Country Cl…" at bounding box center [754, 798] width 1130 height 1824
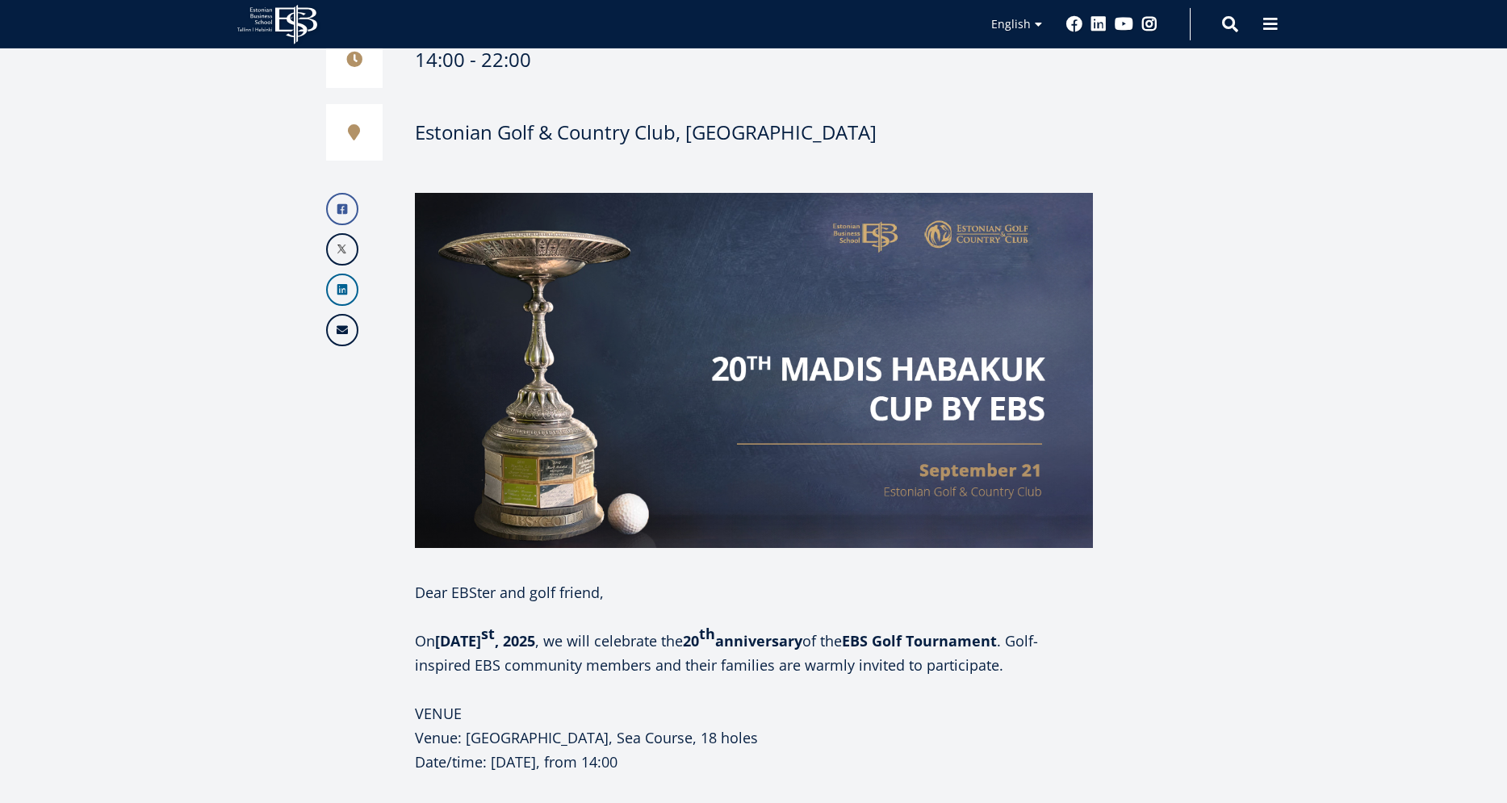
drag, startPoint x: 1253, startPoint y: 300, endPoint x: 1240, endPoint y: 239, distance: 62.8
click at [1240, 239] on div "21 09.25 20th Madis Habakuk Cup by EBS 14:00 - 22:00 Estonian Golf & Country Cl…" at bounding box center [754, 798] width 1130 height 1824
click at [1239, 253] on div "21 09.25 20th Madis Habakuk Cup by EBS 14:00 - 22:00 Estonian Golf & Country Cl…" at bounding box center [754, 798] width 1130 height 1824
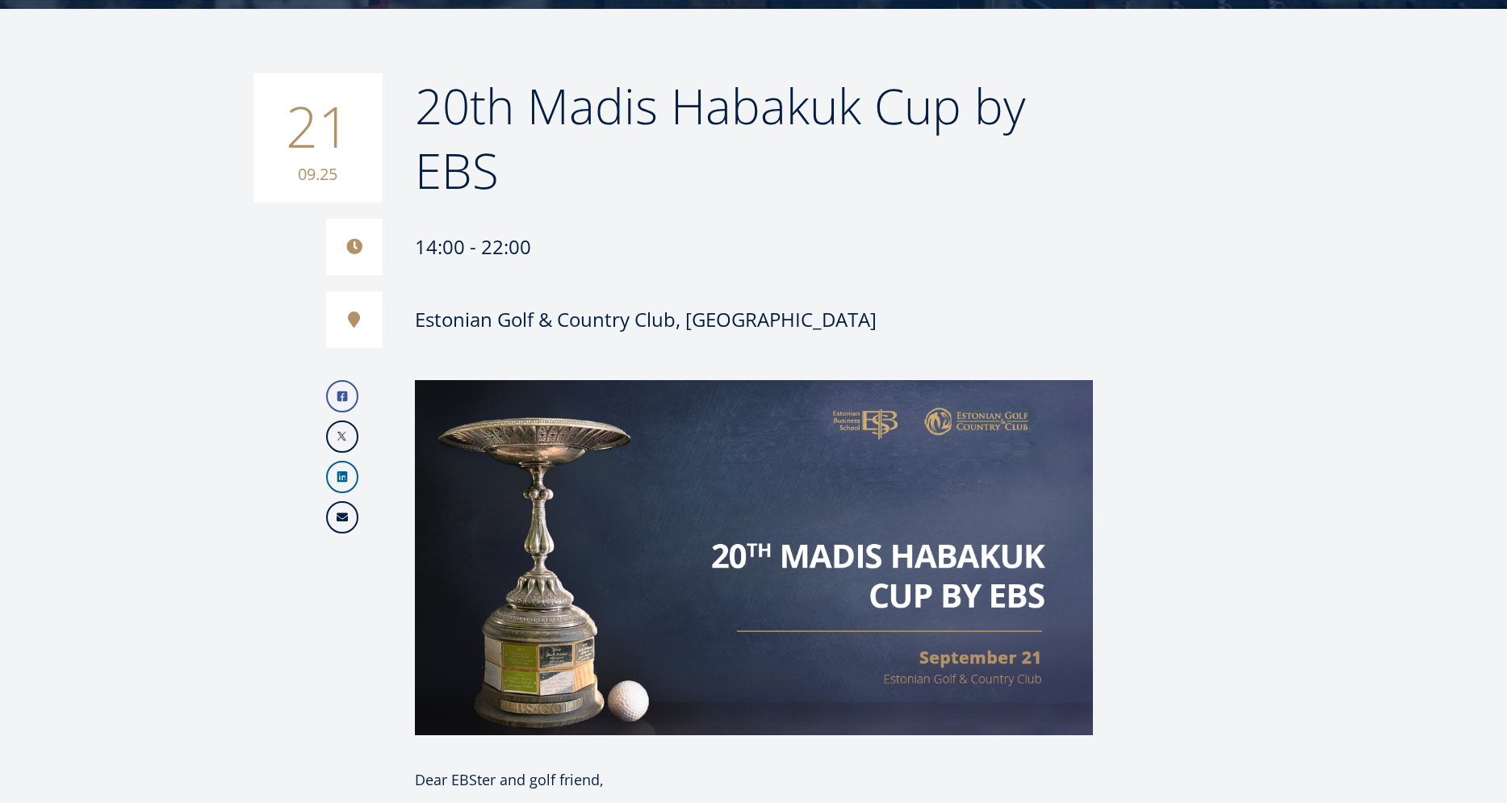
scroll to position [256, 0]
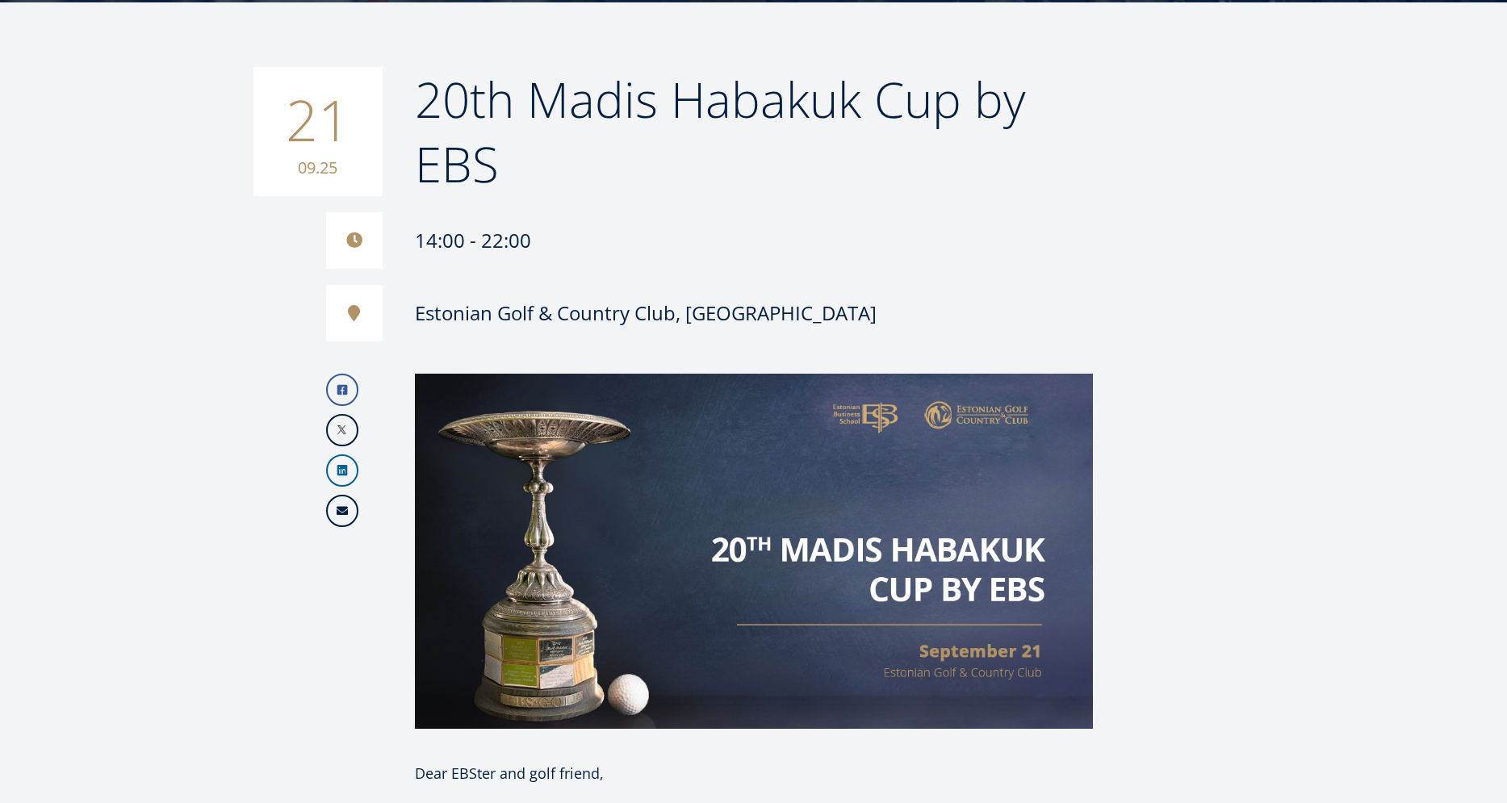
drag, startPoint x: 1238, startPoint y: 295, endPoint x: 1256, endPoint y: 281, distance: 22.9
drag, startPoint x: 1261, startPoint y: 319, endPoint x: 1262, endPoint y: 306, distance: 12.9
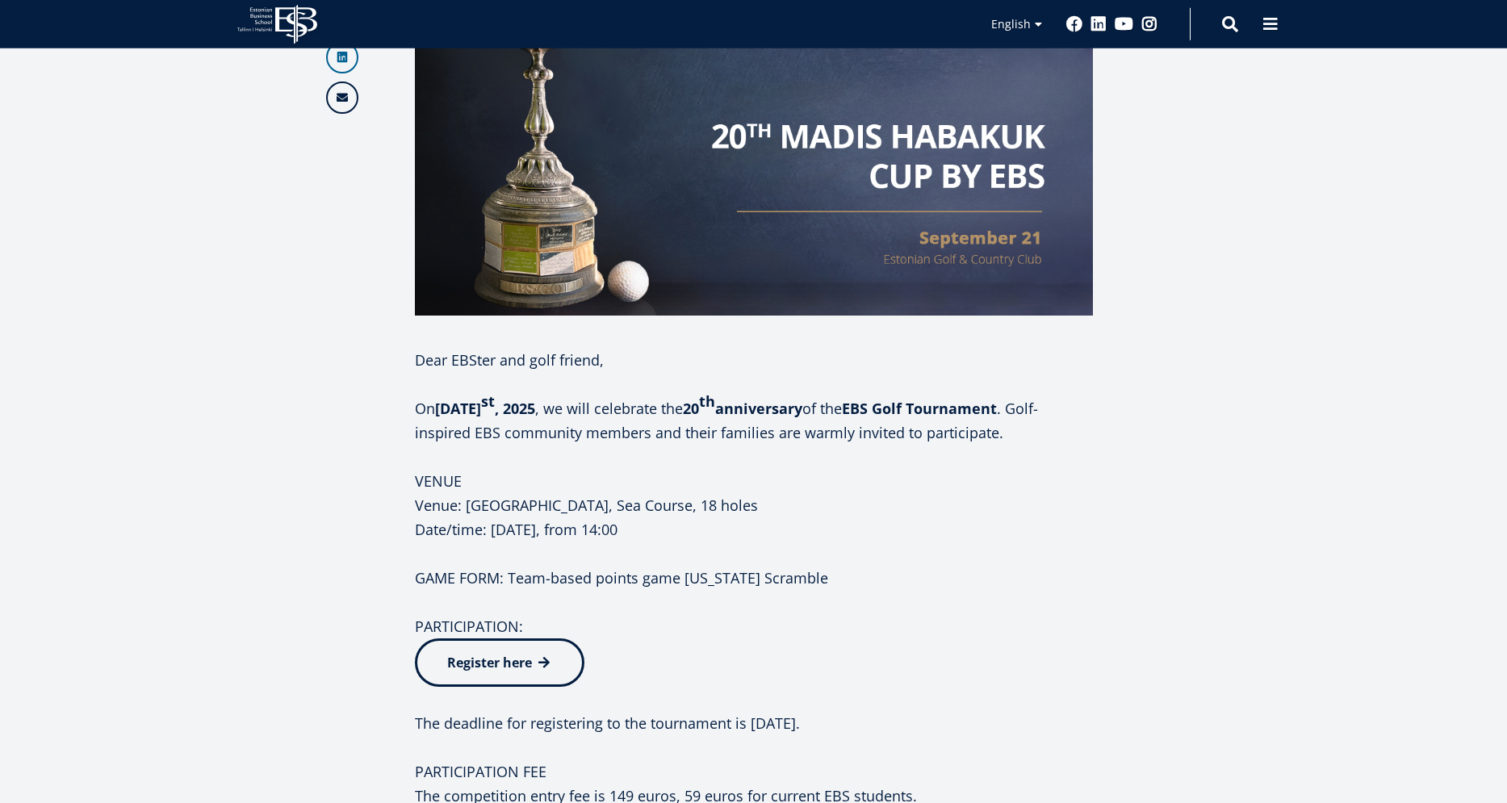
scroll to position [897, 0]
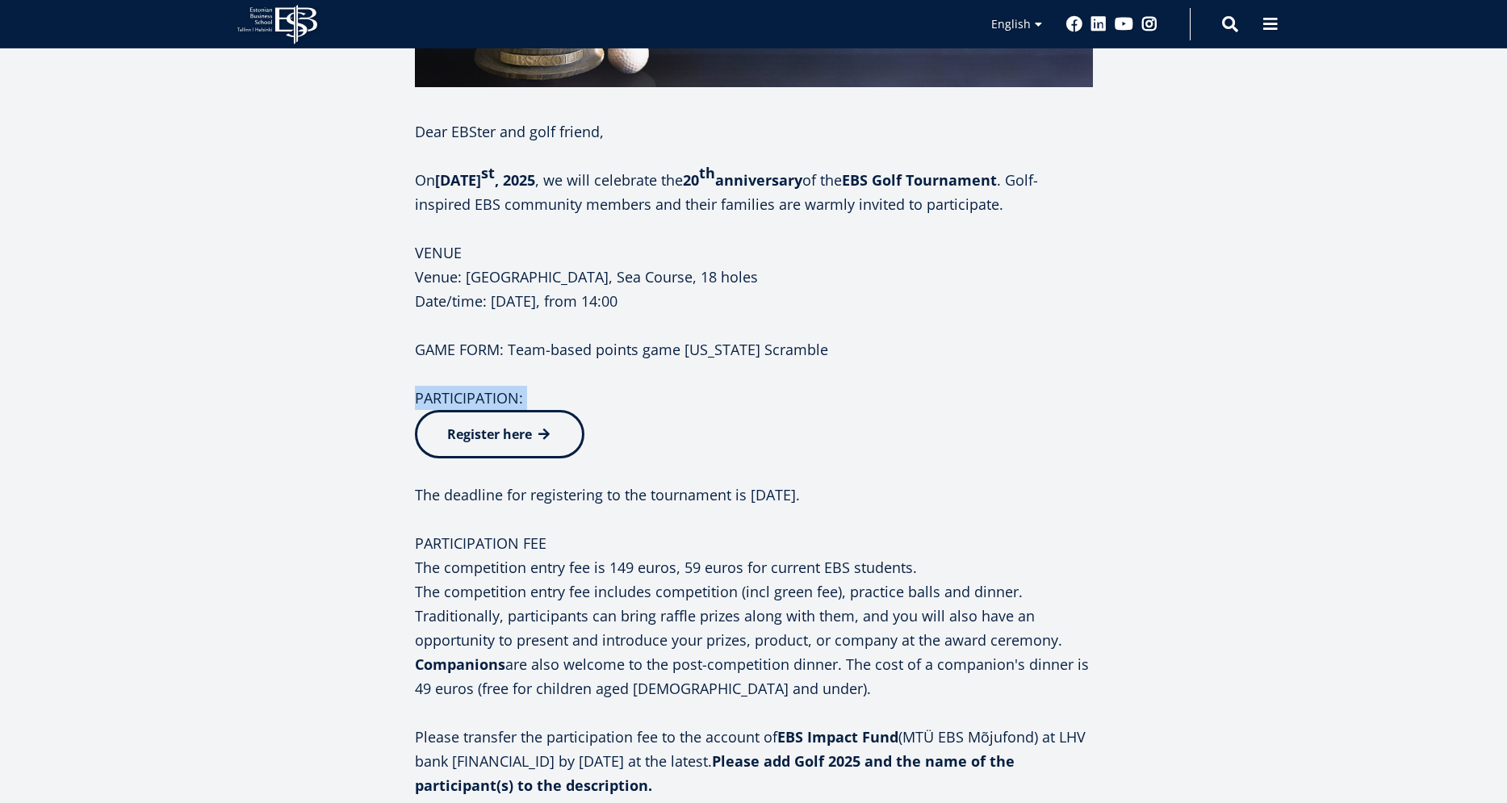
drag, startPoint x: 1050, startPoint y: 414, endPoint x: 953, endPoint y: 383, distance: 101.8
click at [953, 383] on div "Dear EBSter and golf friend, On [DATE] , we will celebrate the 20 th anniversar…" at bounding box center [754, 627] width 678 height 1017
drag, startPoint x: 1013, startPoint y: 401, endPoint x: 1040, endPoint y: 389, distance: 30.0
click at [1025, 403] on p "PARTICIPATION: Register here" at bounding box center [754, 422] width 678 height 73
drag, startPoint x: 981, startPoint y: 382, endPoint x: 947, endPoint y: 307, distance: 82.0
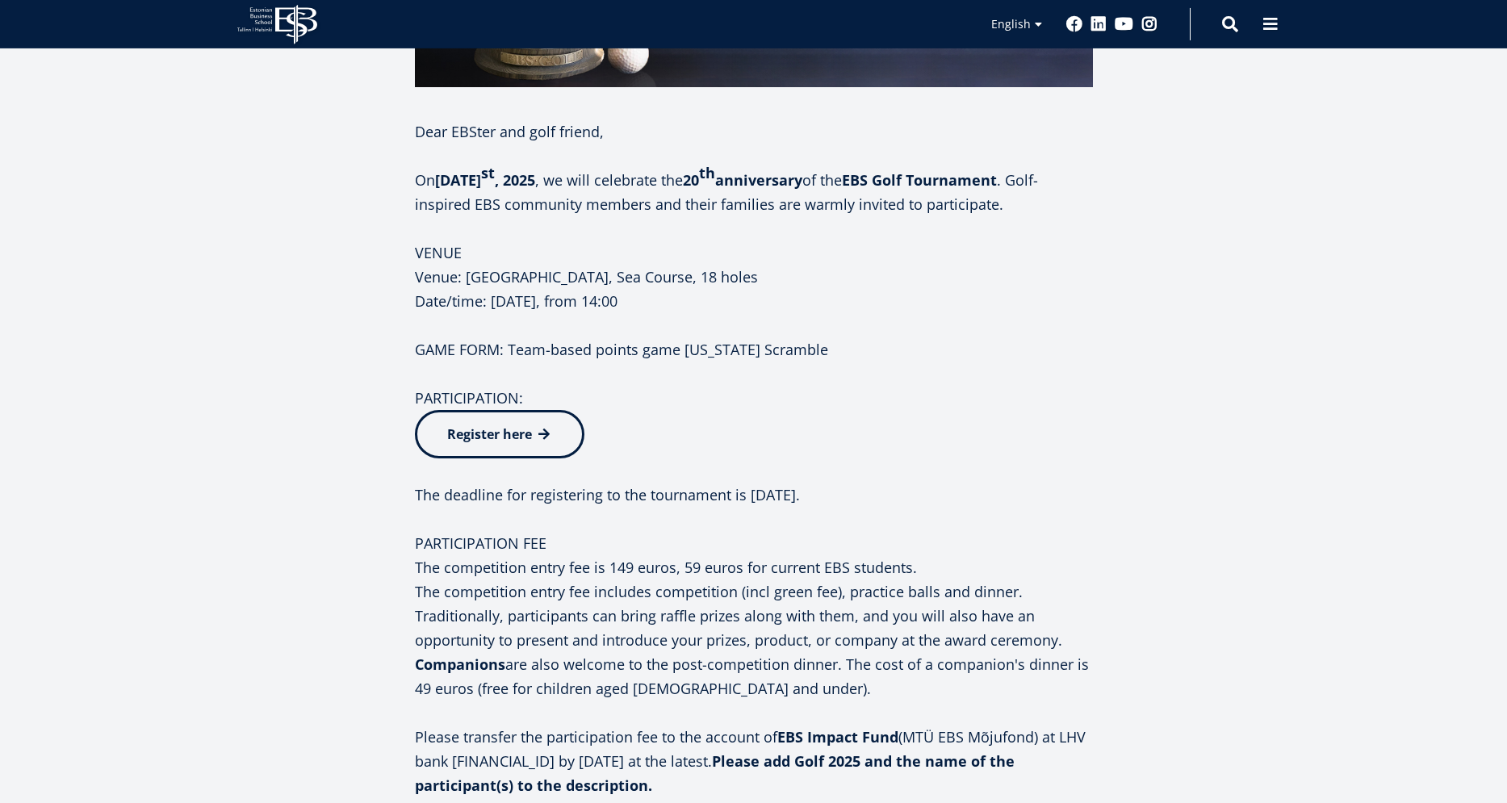
click at [972, 367] on div "Dear EBSter and golf friend, On [DATE] , we will celebrate the 20 th anniversar…" at bounding box center [754, 627] width 678 height 1017
drag, startPoint x: 974, startPoint y: 377, endPoint x: 872, endPoint y: 345, distance: 106.7
click at [874, 342] on div "Dear EBSter and golf friend, On [DATE] , we will celebrate the 20 th anniversar…" at bounding box center [754, 627] width 678 height 1017
click at [467, 467] on p "The deadline for registering to the tournament is [DATE]." at bounding box center [754, 482] width 678 height 48
click at [468, 401] on p "PARTICIPATION: Register here" at bounding box center [754, 422] width 678 height 73
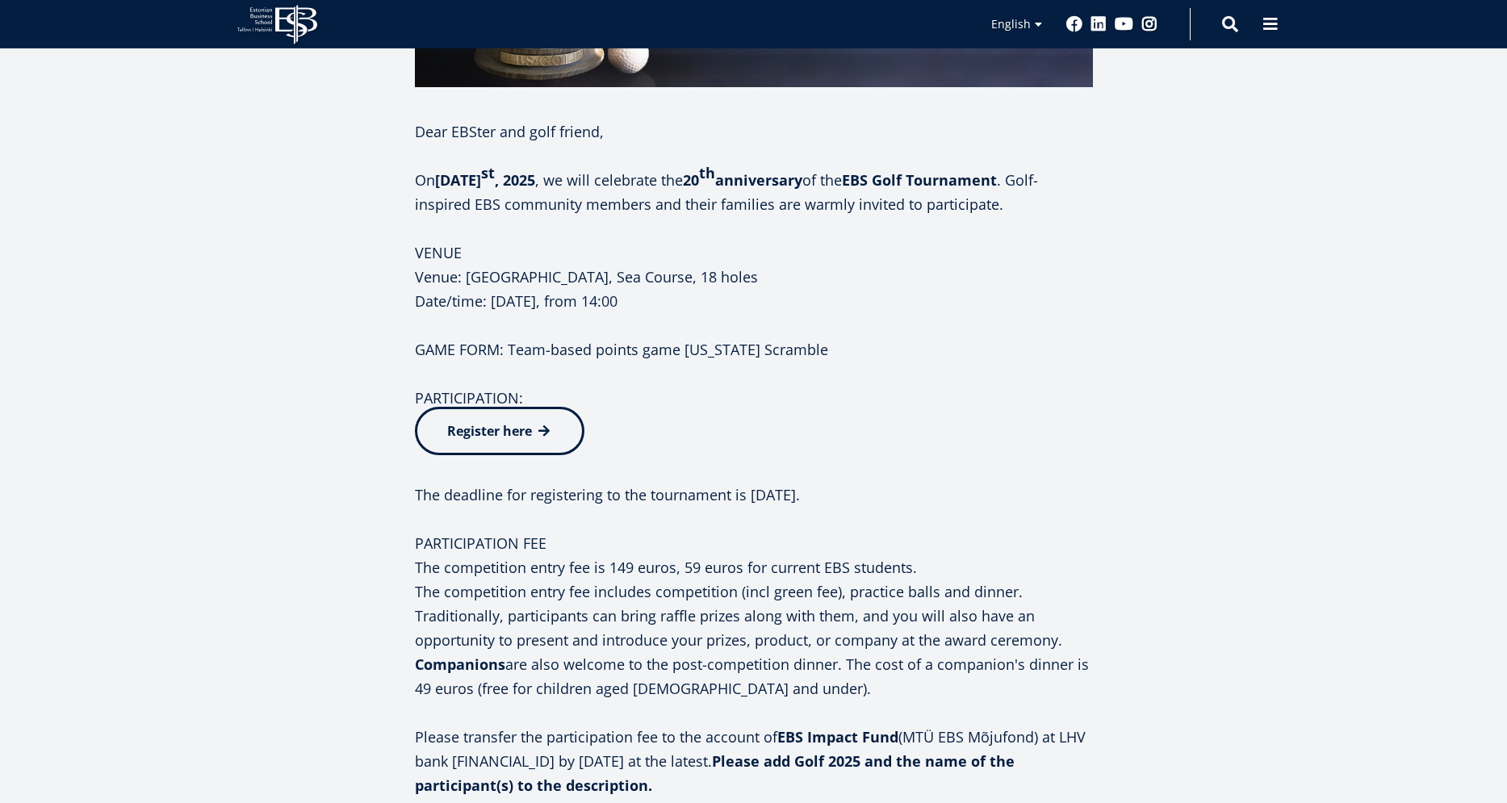
click at [479, 430] on span "Register here" at bounding box center [489, 431] width 85 height 18
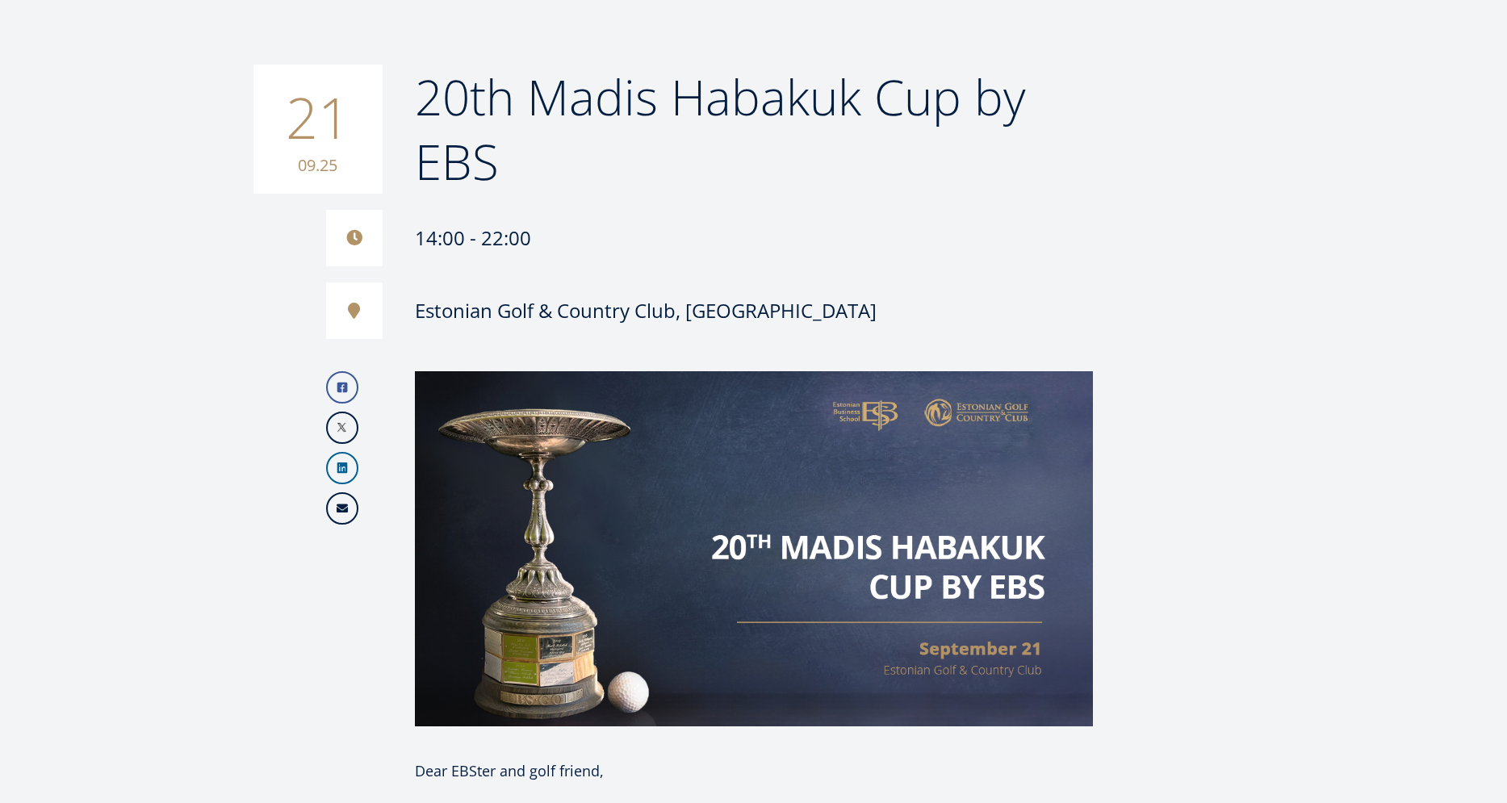
scroll to position [19, 0]
